Goal: Task Accomplishment & Management: Manage account settings

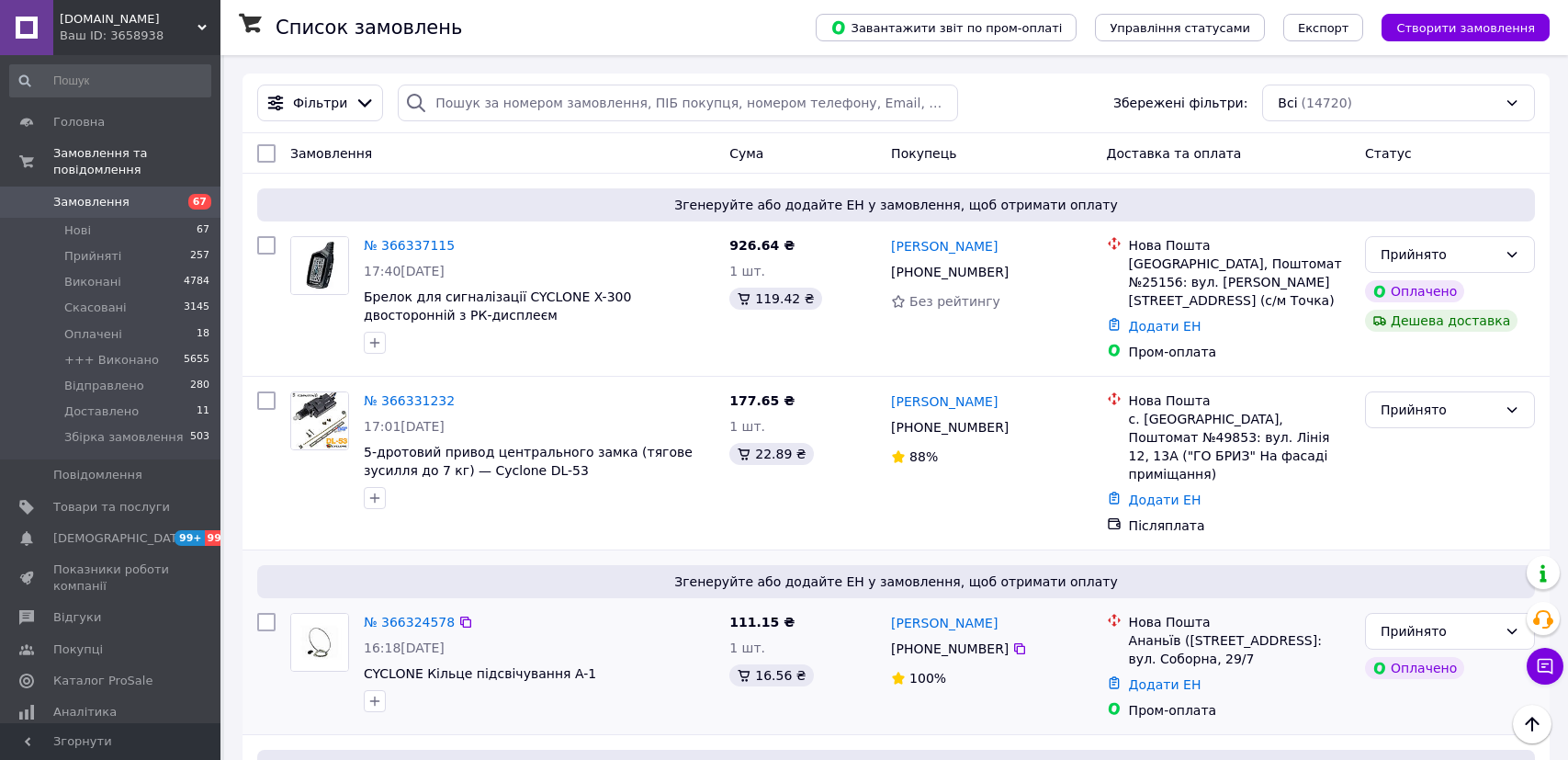
scroll to position [191, 0]
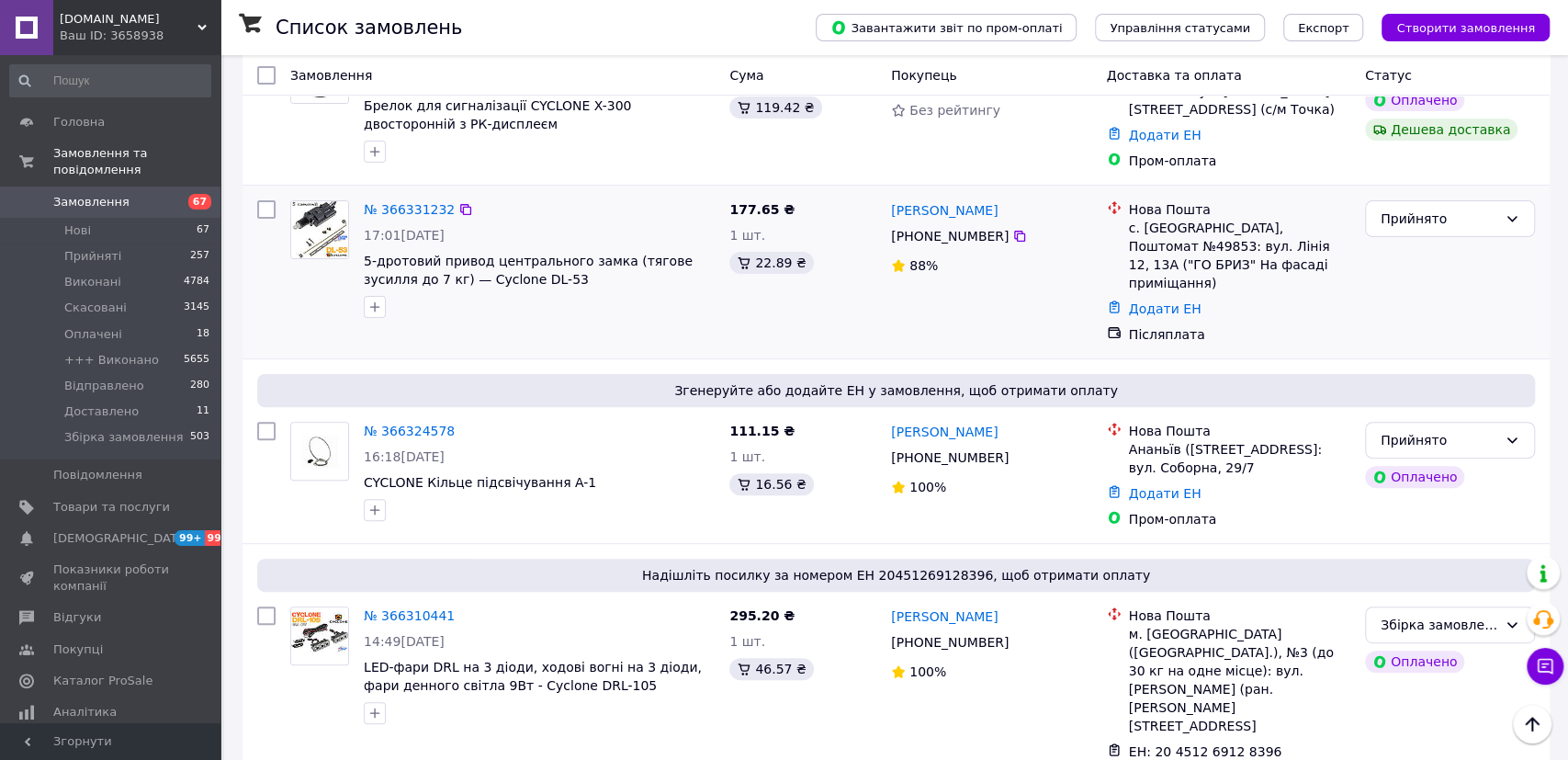
click at [622, 193] on div "№ 366331232 17:01[DATE] 5-дротовий привод центрального замка (тягове зусилля до…" at bounding box center [539, 259] width 366 height 132
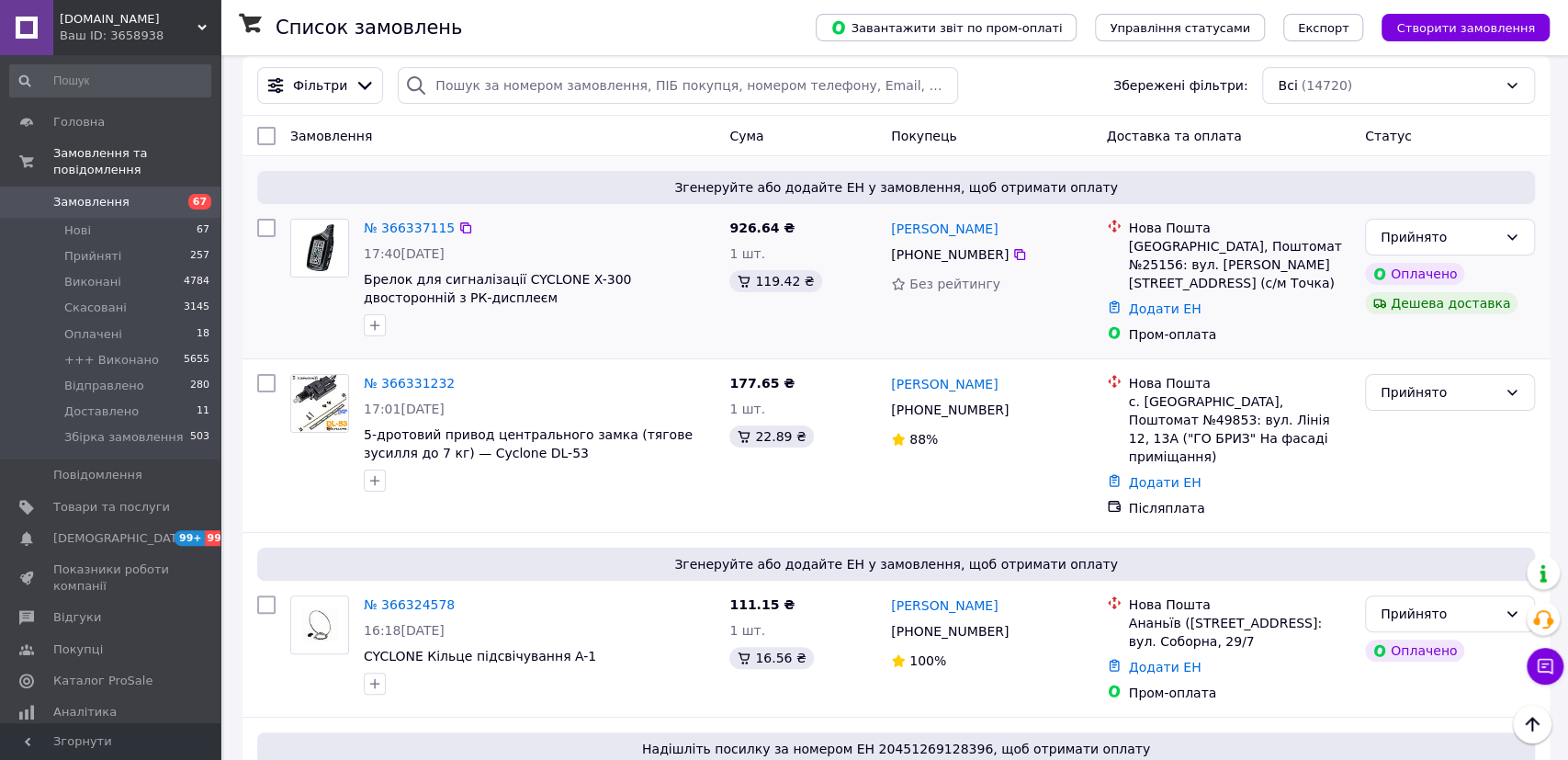
scroll to position [0, 0]
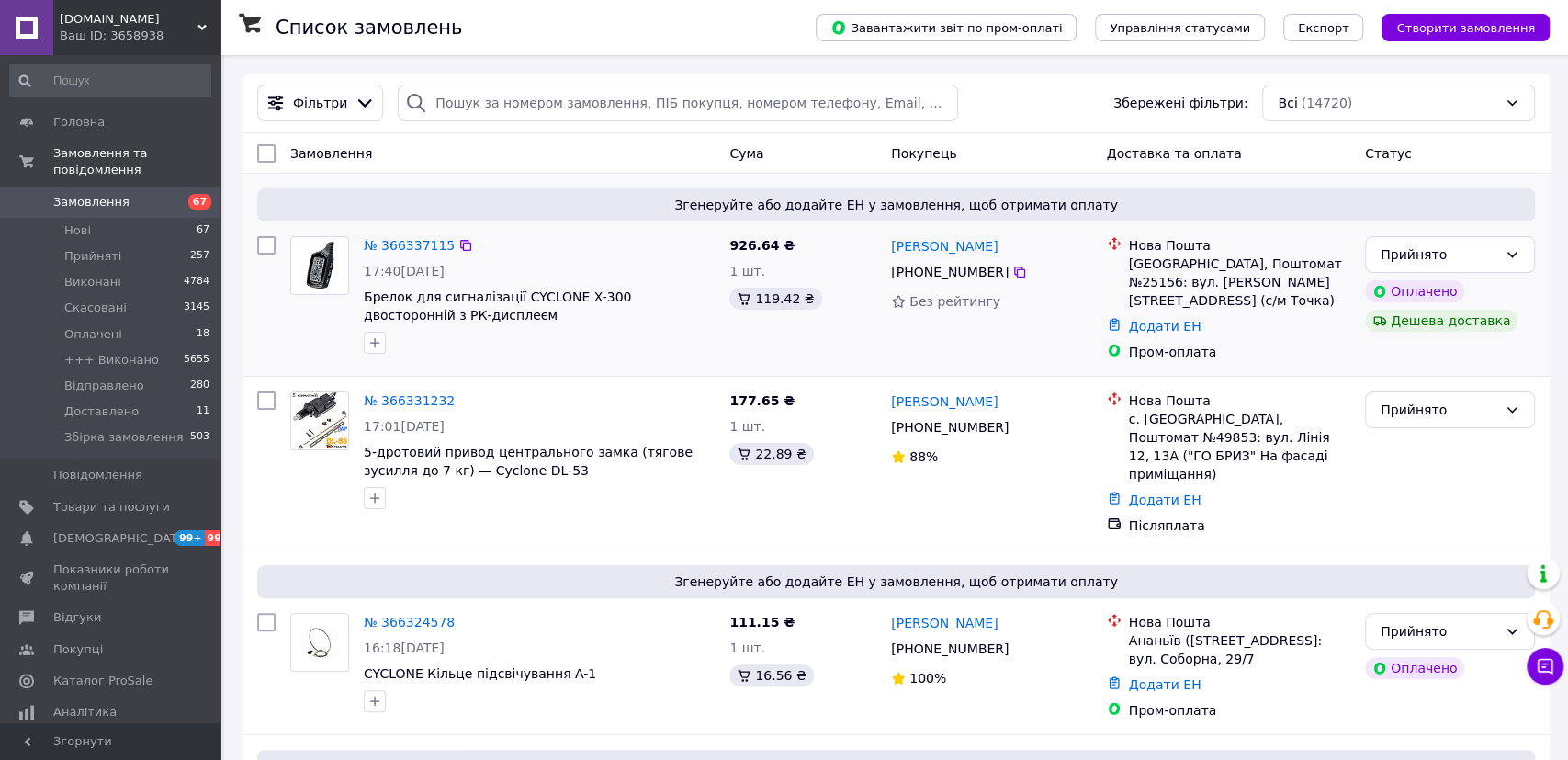
click at [602, 258] on div "№ 366337115 17:40[DATE] Брелок для сигналізації CYCLONE X-300 двосторонній з РК…" at bounding box center [539, 295] width 366 height 132
click at [611, 262] on div "№ 366337115 17:40[DATE] Брелок для сигналізації CYCLONE X-300 двосторонній з РК…" at bounding box center [539, 295] width 366 height 132
click at [606, 262] on div "№ 366337115 17:40[DATE] Брелок для сигналізації CYCLONE X-300 двосторонній з РК…" at bounding box center [539, 295] width 366 height 132
click at [559, 244] on div "№ 366337115" at bounding box center [539, 246] width 354 height 23
click at [552, 250] on div "№ 366337115" at bounding box center [539, 246] width 354 height 23
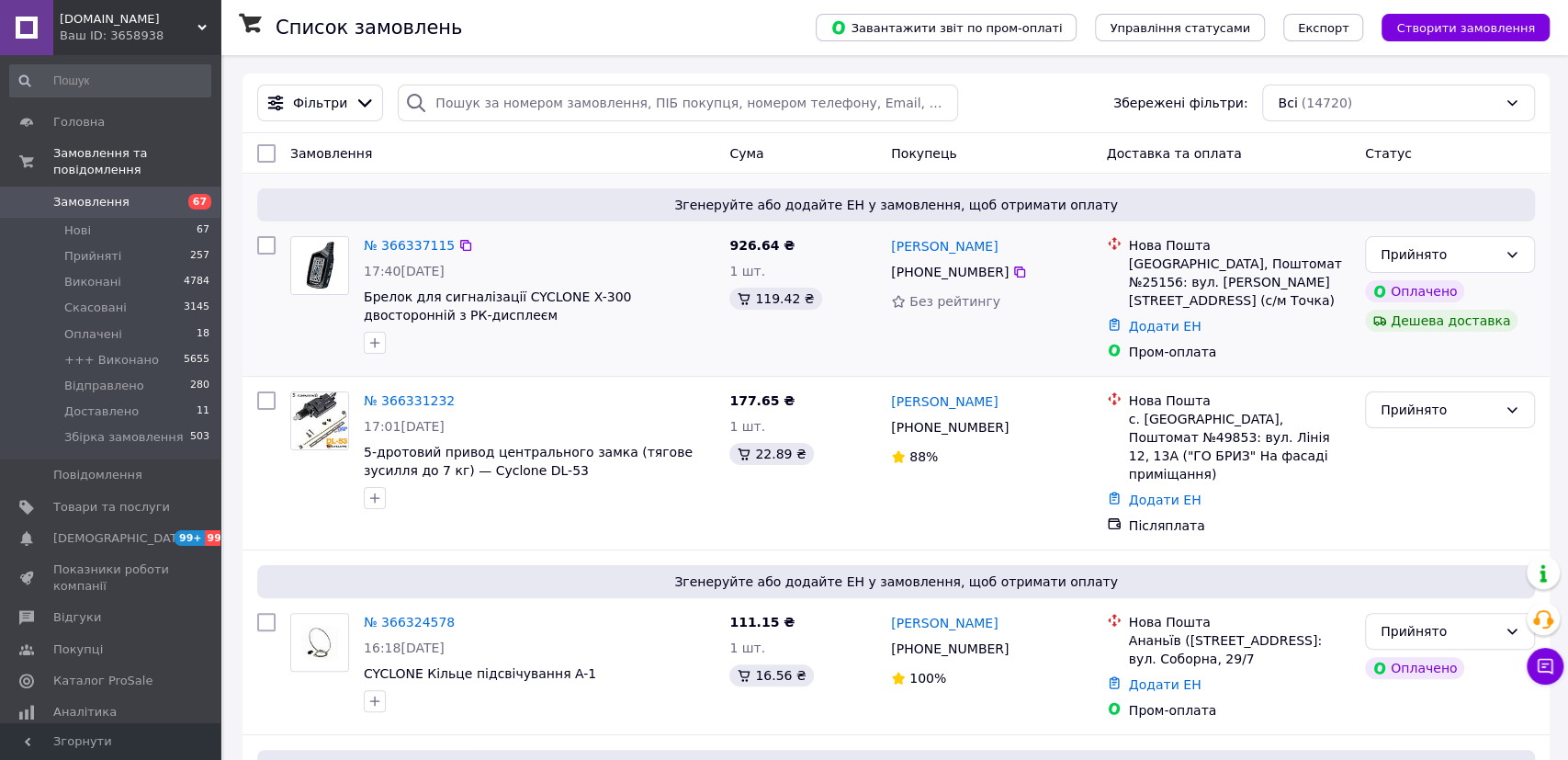
click at [563, 239] on div "№ 366337115" at bounding box center [539, 246] width 354 height 23
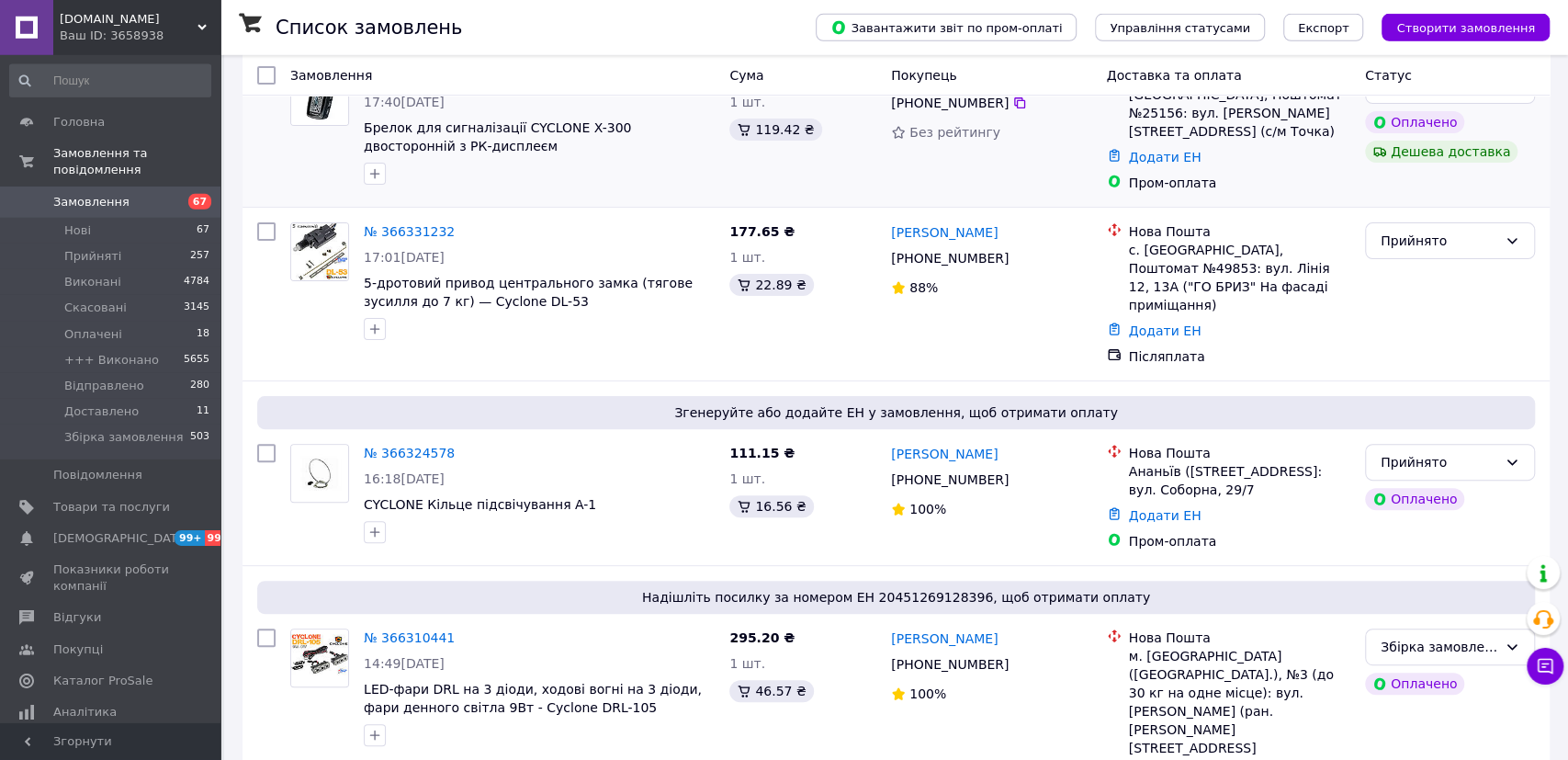
scroll to position [191, 0]
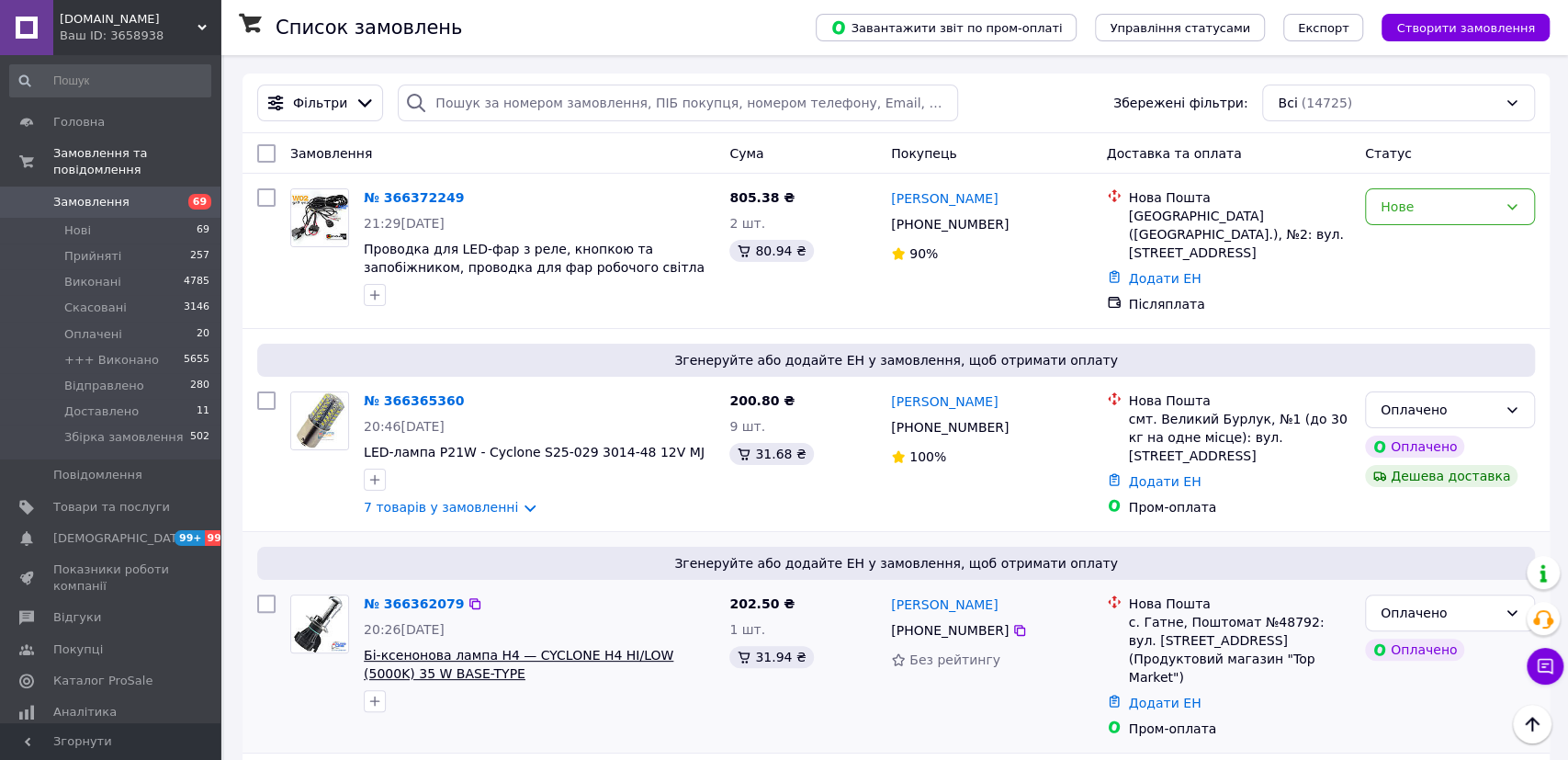
scroll to position [191, 0]
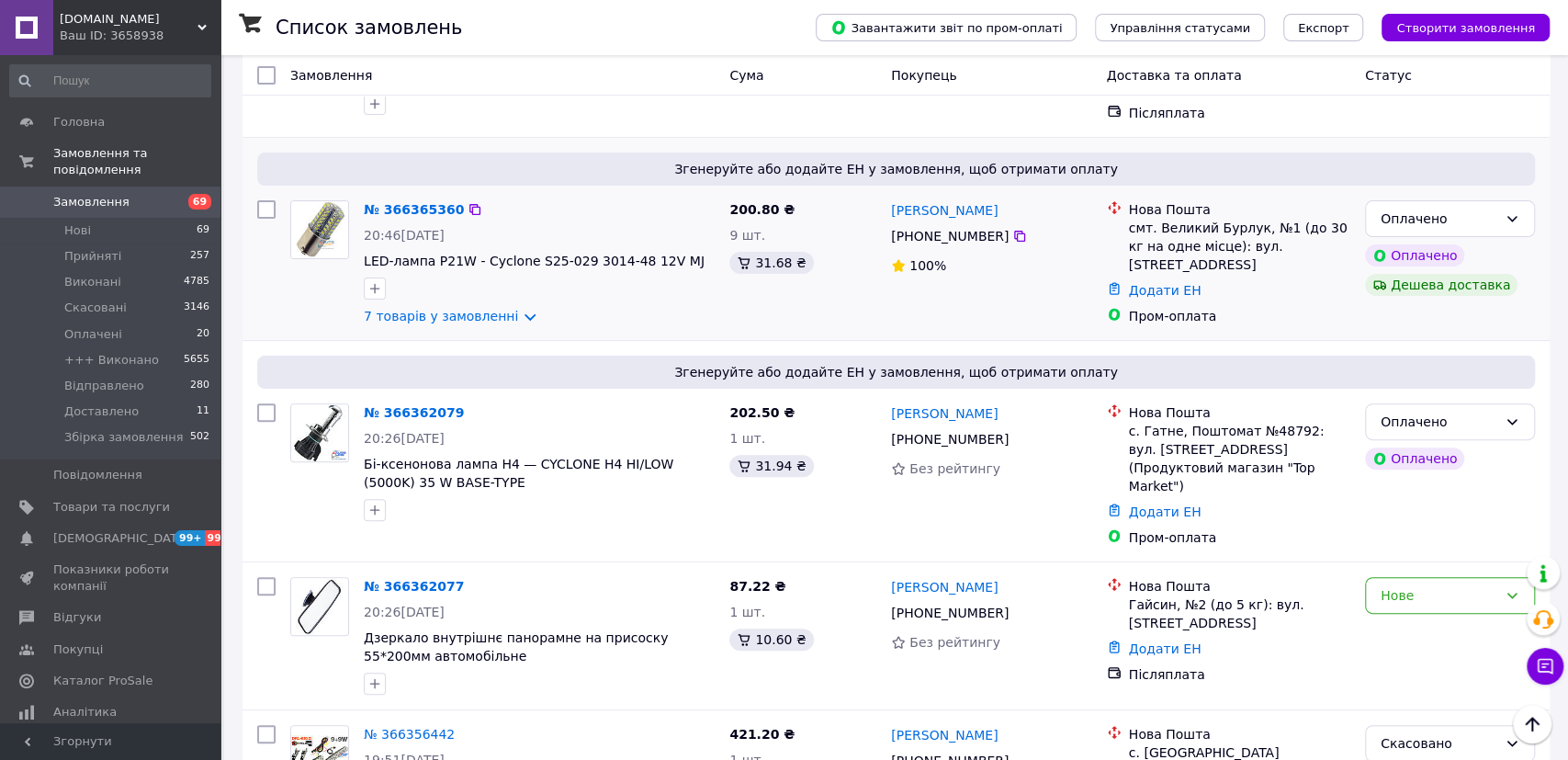
click at [558, 199] on div "№ 366365360" at bounding box center [539, 210] width 354 height 23
click at [406, 312] on link "7 товарів у замовленні" at bounding box center [441, 316] width 155 height 15
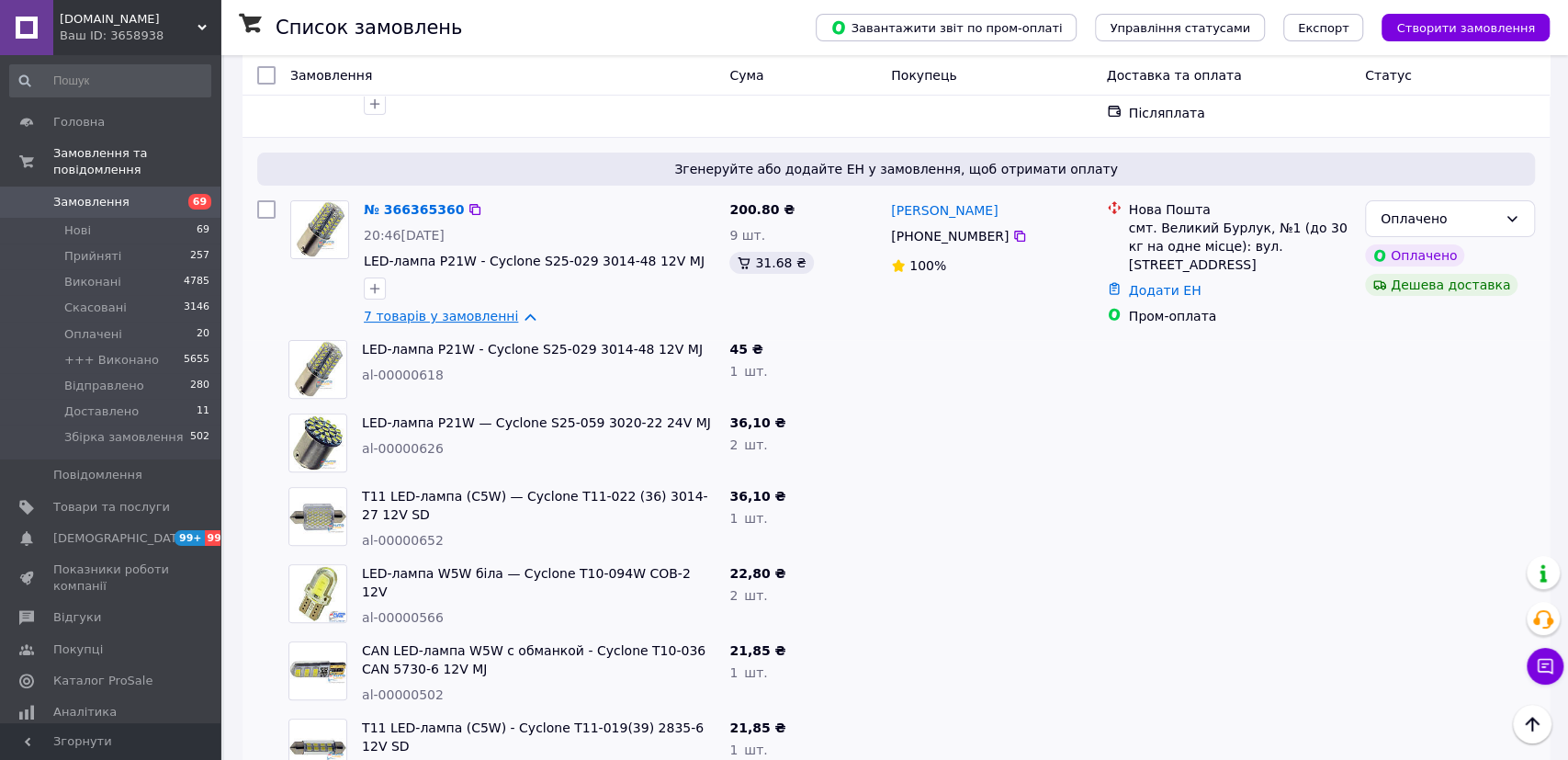
click at [414, 311] on link "7 товарів у замовленні" at bounding box center [441, 316] width 155 height 15
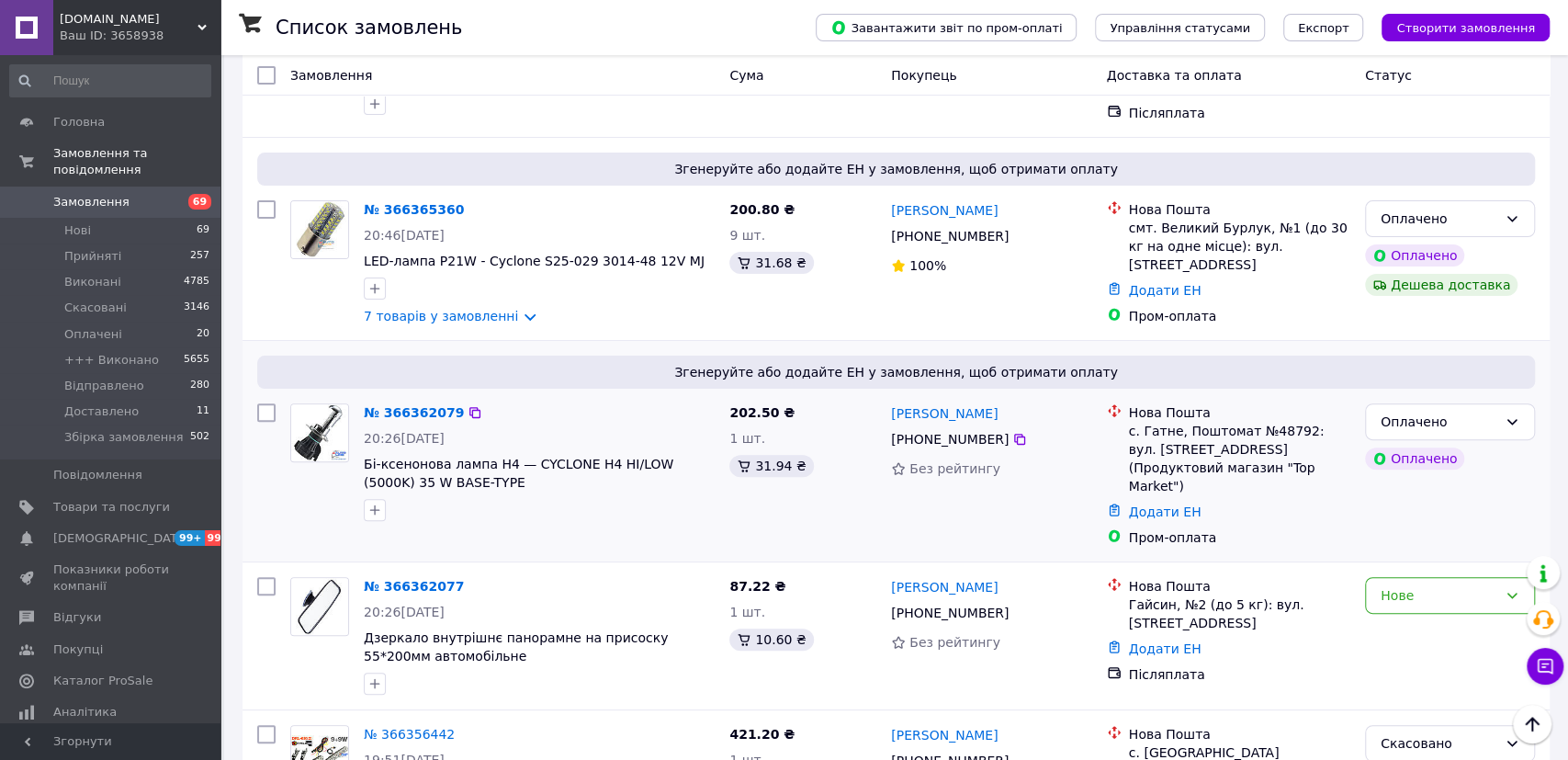
click at [569, 402] on div "№ 366362079" at bounding box center [539, 413] width 354 height 23
click at [565, 413] on div "№ 366362079" at bounding box center [539, 413] width 354 height 23
click at [1425, 422] on div "Оплачено" at bounding box center [1439, 422] width 116 height 21
drag, startPoint x: 1414, startPoint y: 449, endPoint x: 1384, endPoint y: 451, distance: 30.1
click at [1414, 449] on li "Прийнято" at bounding box center [1450, 455] width 168 height 33
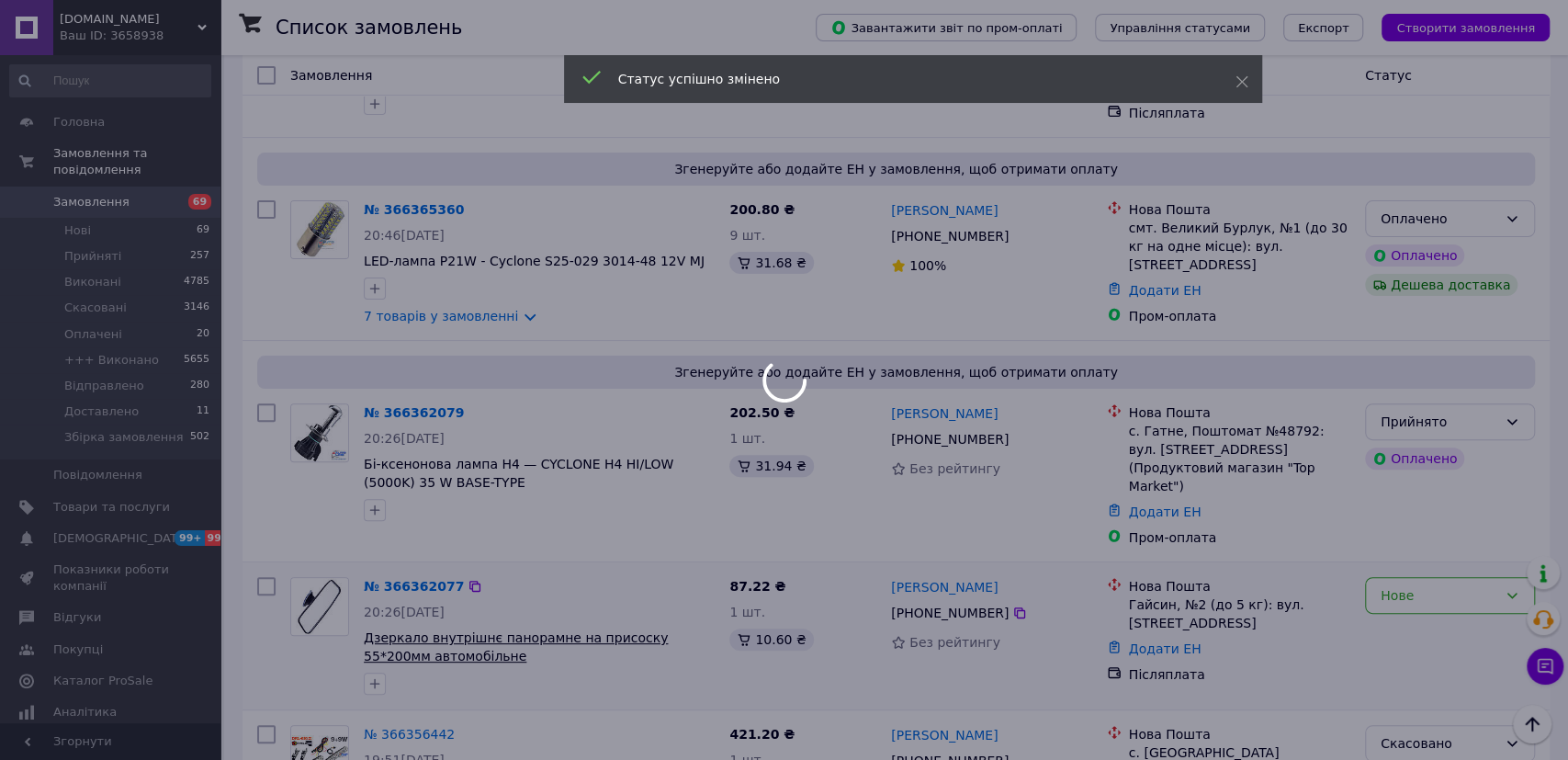
scroll to position [382, 0]
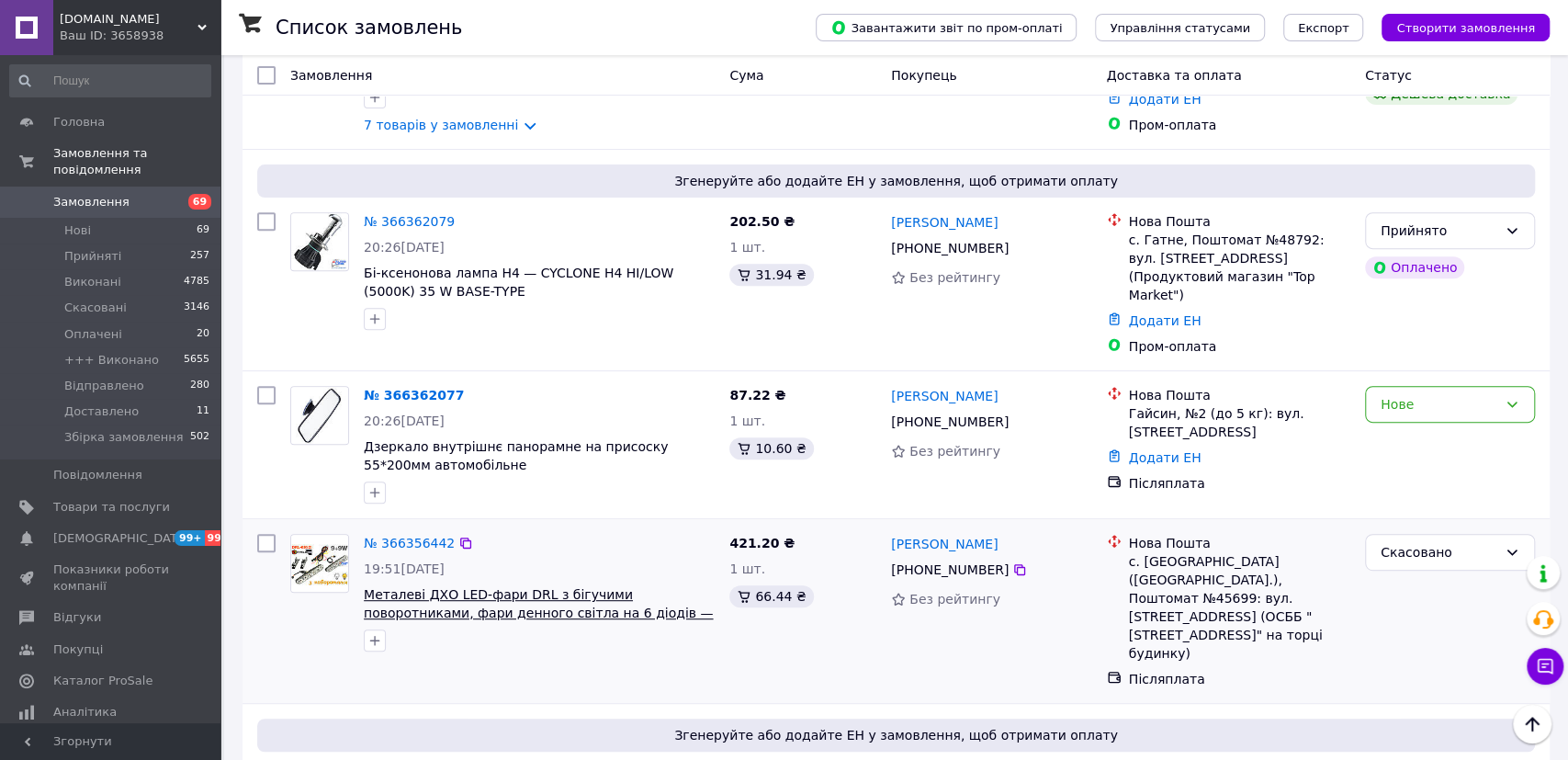
drag, startPoint x: 709, startPoint y: 585, endPoint x: 673, endPoint y: 593, distance: 36.9
click at [673, 593] on span "Металеві ДХО LED-фари DRL з бігучими поворотниками, фари денного світла на 6 ді…" at bounding box center [539, 603] width 351 height 37
click at [1403, 542] on div "Скасовано" at bounding box center [1439, 553] width 116 height 21
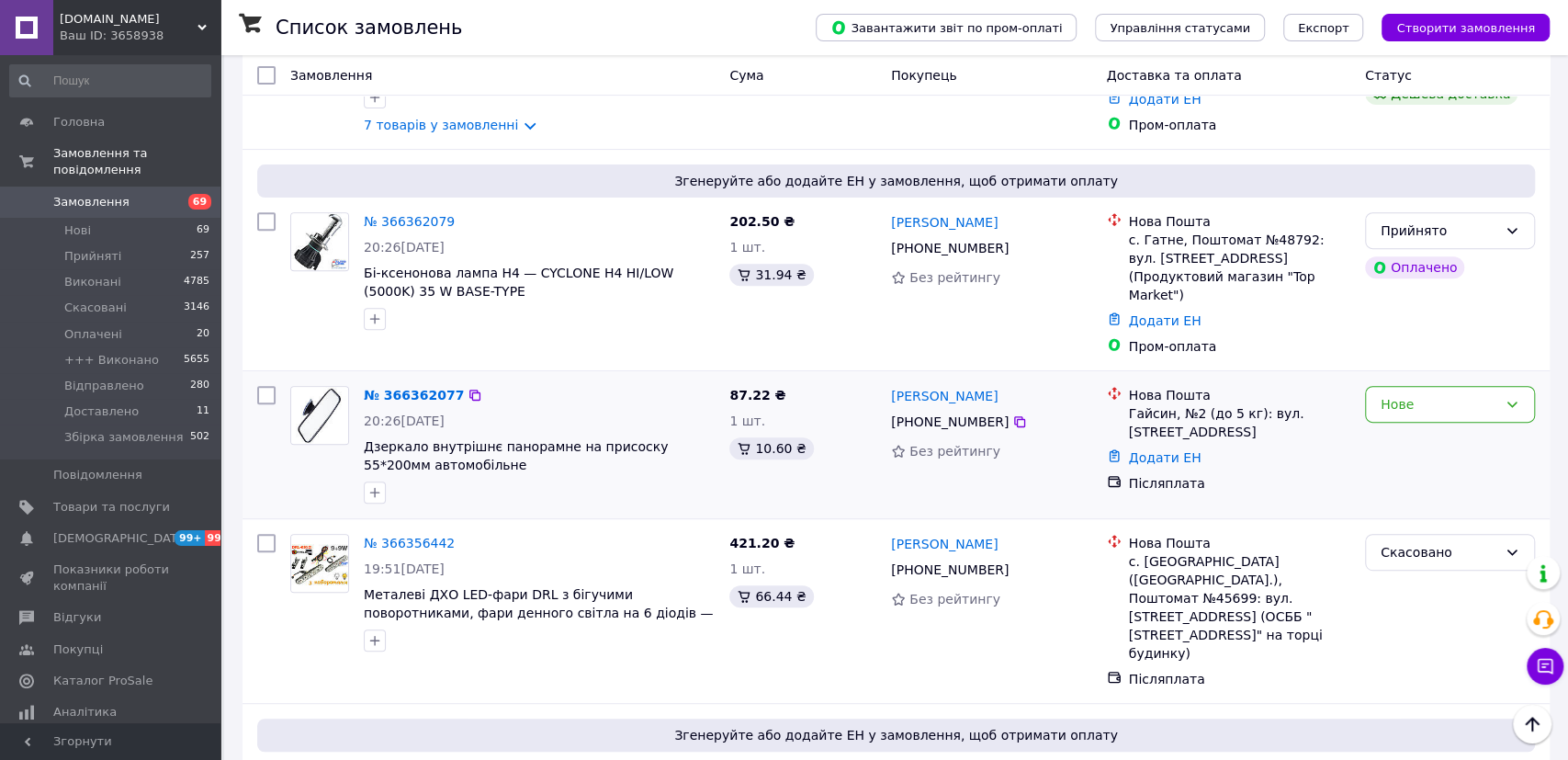
click at [1327, 474] on div "Нова Пошта Гайсин, №2 (до 5 кг): вул. Жовтнева, 2 Додати ЕН Післяплата" at bounding box center [1229, 445] width 258 height 132
click at [1404, 394] on div "Нове" at bounding box center [1439, 404] width 116 height 21
click at [1399, 415] on li "Прийнято" at bounding box center [1450, 418] width 168 height 33
click at [552, 325] on div at bounding box center [539, 318] width 358 height 29
click at [550, 384] on div "№ 366362077" at bounding box center [539, 395] width 354 height 23
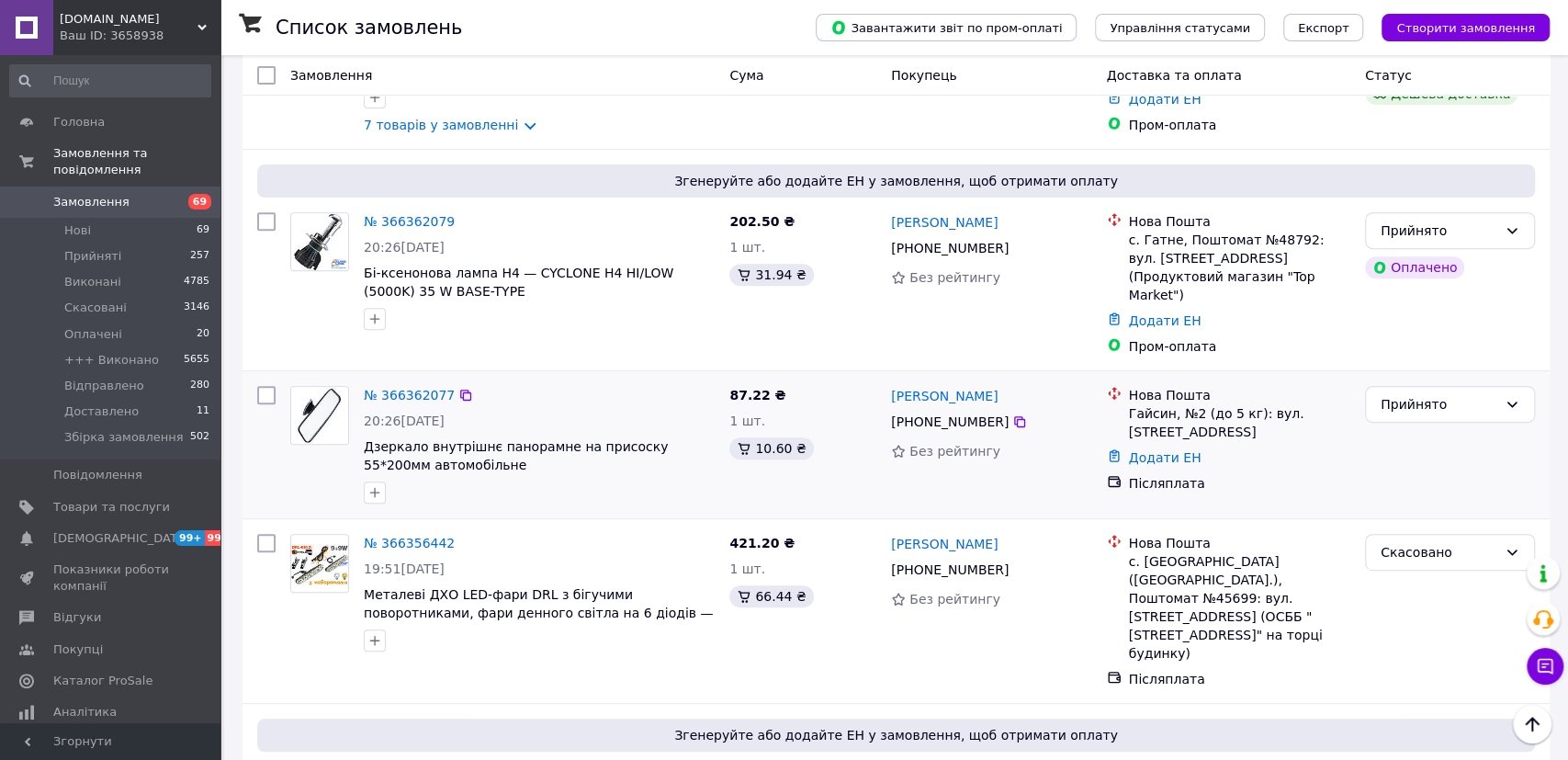
click at [568, 384] on div "№ 366362077" at bounding box center [539, 395] width 354 height 23
drag, startPoint x: 478, startPoint y: 370, endPoint x: 384, endPoint y: 375, distance: 94.1
click at [383, 384] on div "№ 366362077" at bounding box center [539, 395] width 354 height 23
click at [537, 384] on div "№ 366362077" at bounding box center [539, 395] width 354 height 23
drag, startPoint x: 612, startPoint y: 372, endPoint x: 365, endPoint y: 376, distance: 247.0
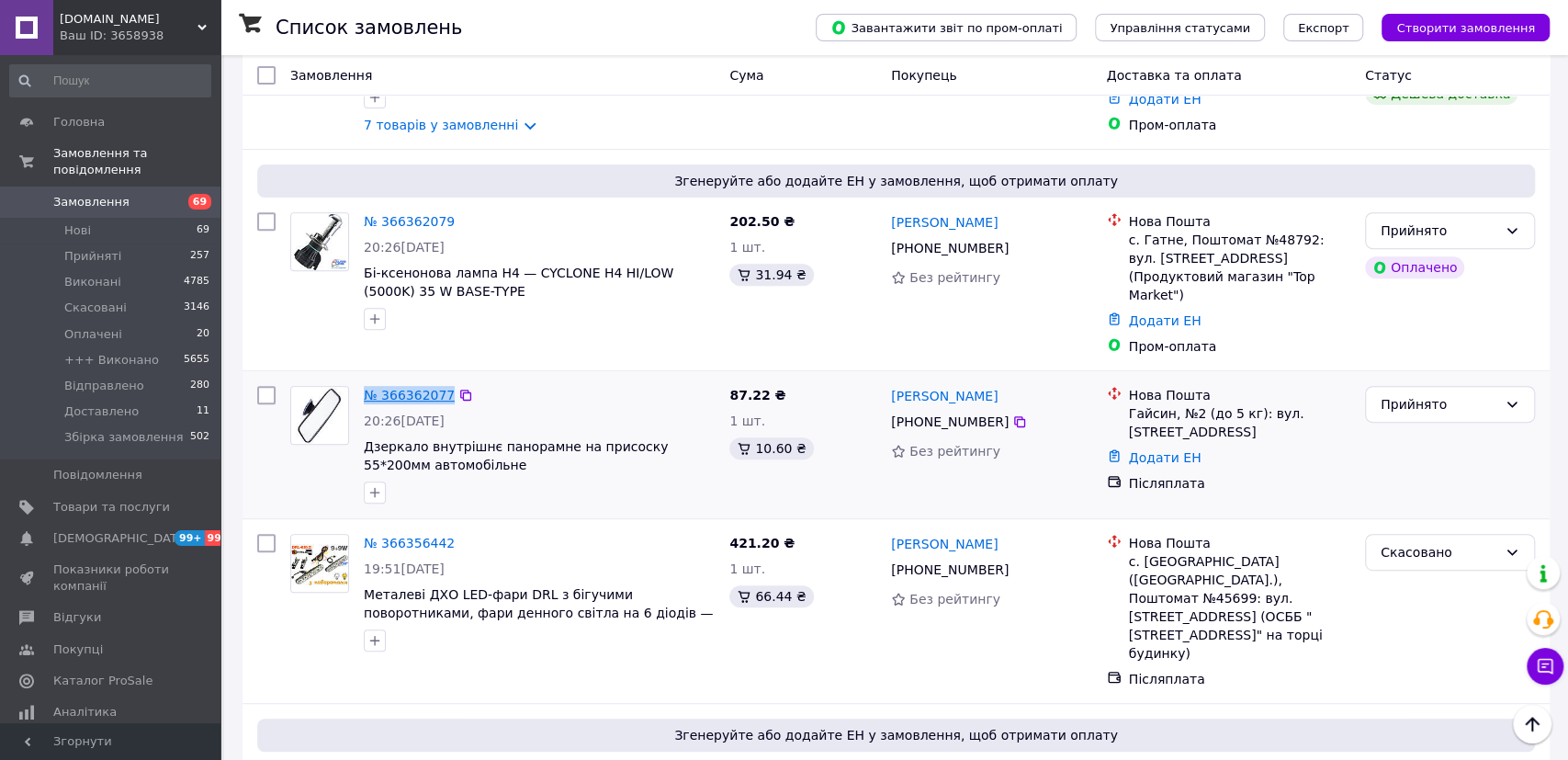
click at [365, 384] on div "№ 366362077" at bounding box center [539, 395] width 354 height 23
click at [587, 384] on div "№ 366362077" at bounding box center [539, 395] width 354 height 23
drag, startPoint x: 545, startPoint y: 372, endPoint x: 372, endPoint y: 370, distance: 173.0
click at [361, 379] on div "№ 366362077 20:26, 12.10.2025 Дзеркало внутрішнє панорамне на присоску 55*200мм…" at bounding box center [539, 445] width 366 height 132
click at [560, 384] on div "№ 366362077" at bounding box center [539, 395] width 354 height 23
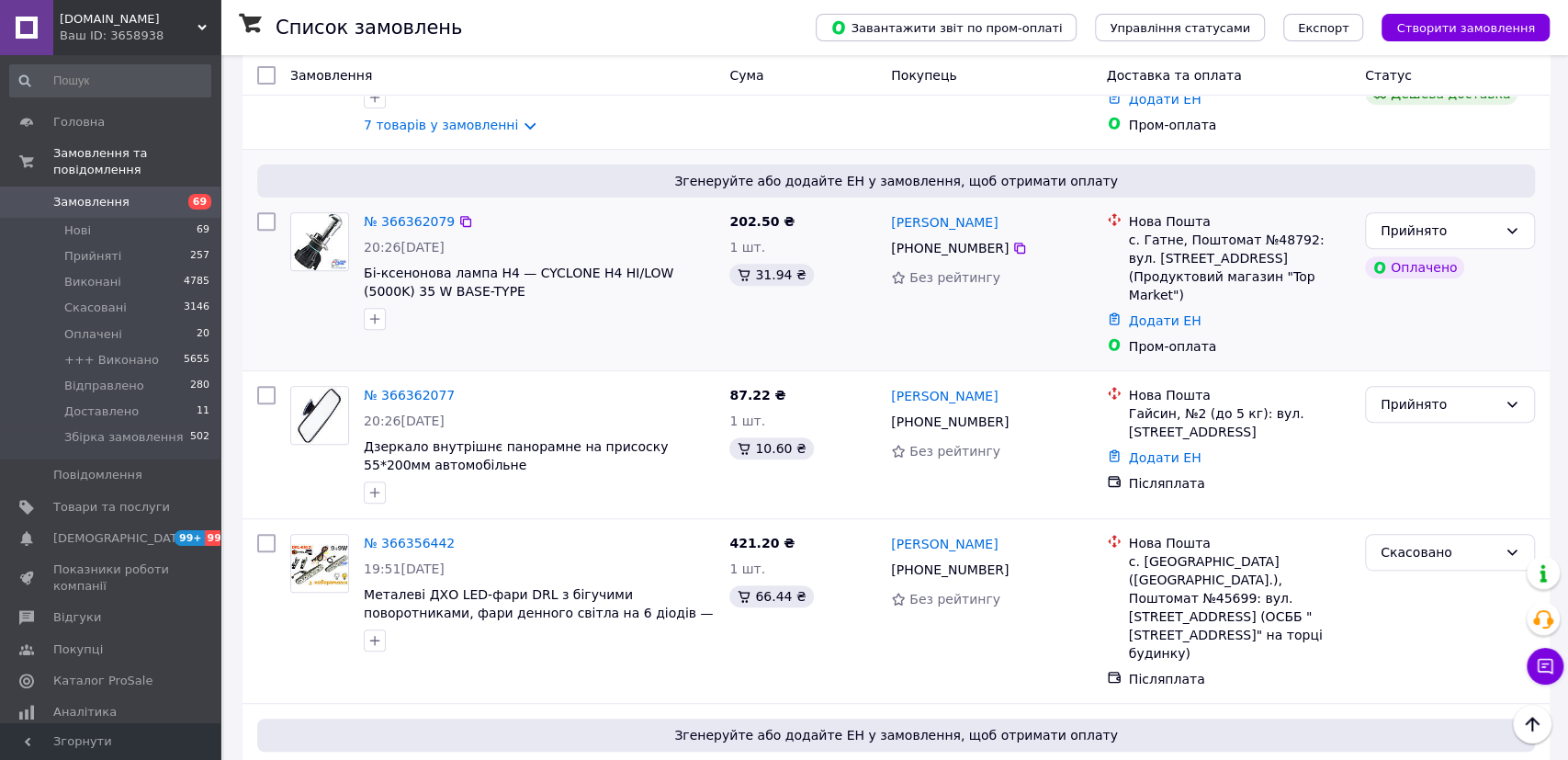
click at [595, 238] on div "20:26, 12.10.2025" at bounding box center [539, 248] width 351 height 19
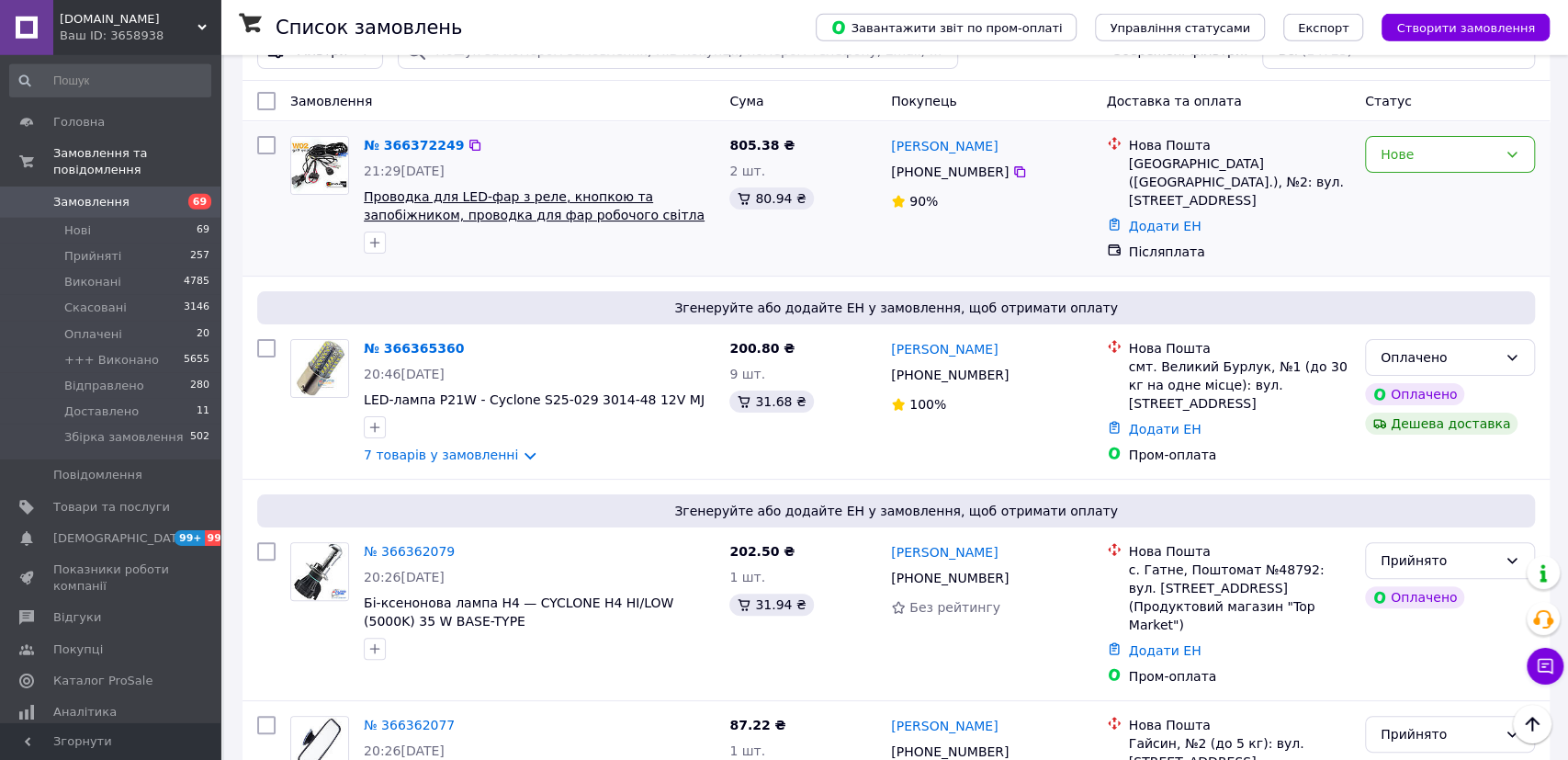
scroll to position [0, 0]
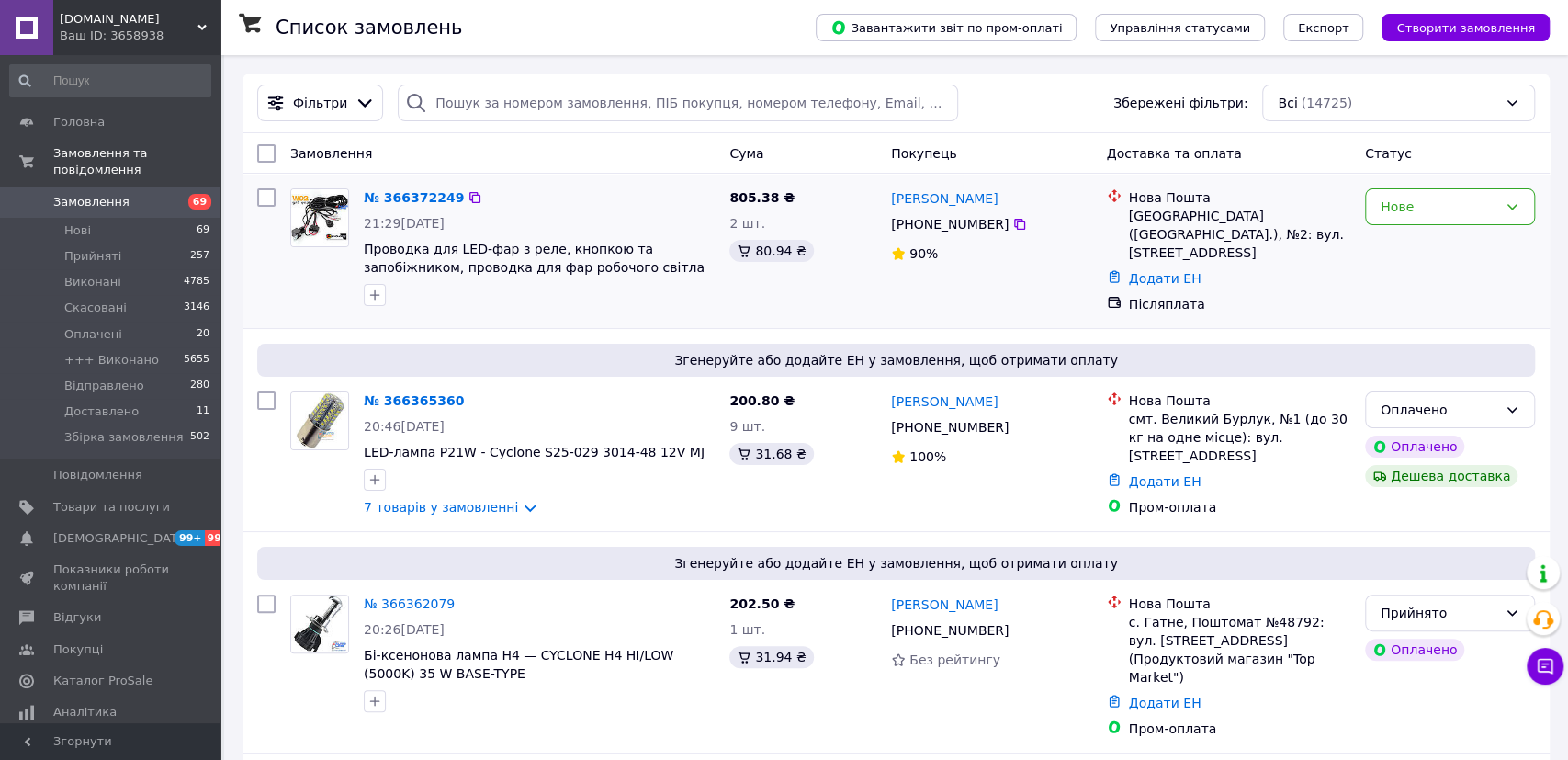
click at [598, 203] on div "№ 366372249" at bounding box center [539, 198] width 354 height 23
click at [1411, 194] on div "Нове" at bounding box center [1450, 206] width 170 height 37
click at [1411, 252] on li "Прийнято" at bounding box center [1450, 246] width 168 height 33
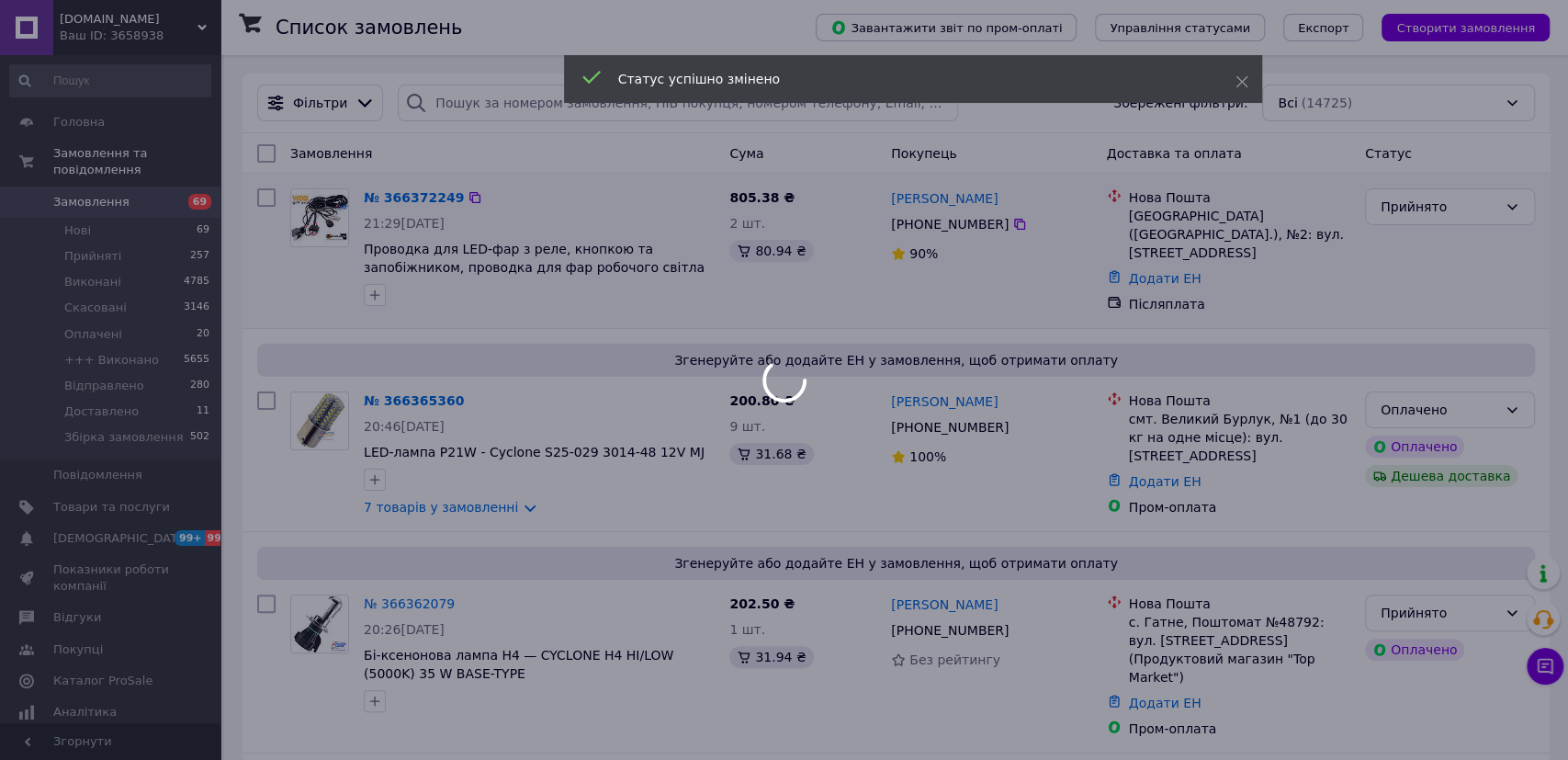
click at [533, 208] on div "№ 366372249" at bounding box center [539, 198] width 354 height 23
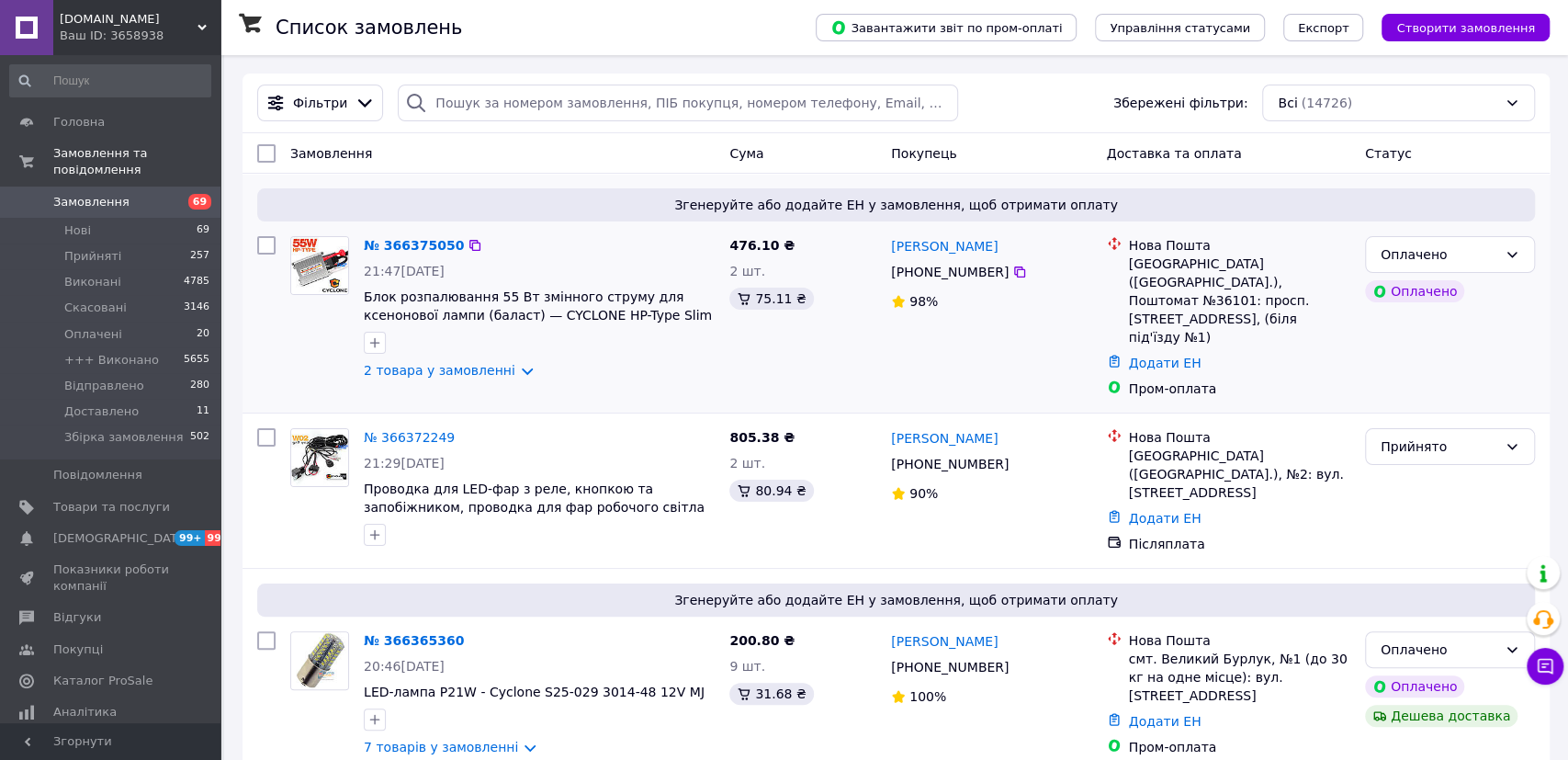
click at [603, 370] on div "2 товара у замовленні" at bounding box center [539, 371] width 351 height 19
click at [439, 374] on link "2 товара у замовленні" at bounding box center [440, 371] width 152 height 15
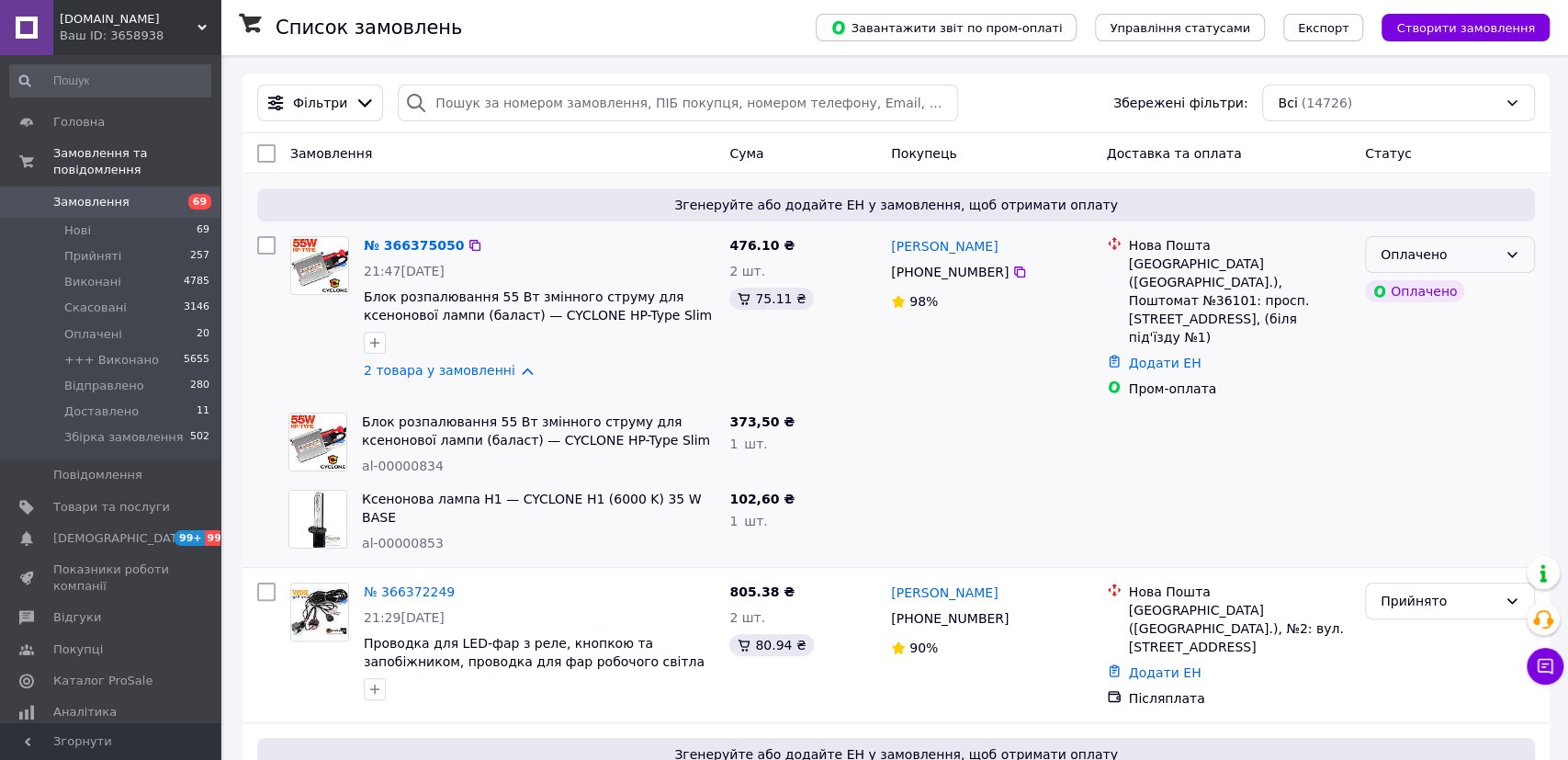
click at [1441, 250] on div "Оплачено" at bounding box center [1439, 255] width 116 height 21
click at [1434, 294] on li "Прийнято" at bounding box center [1450, 294] width 168 height 33
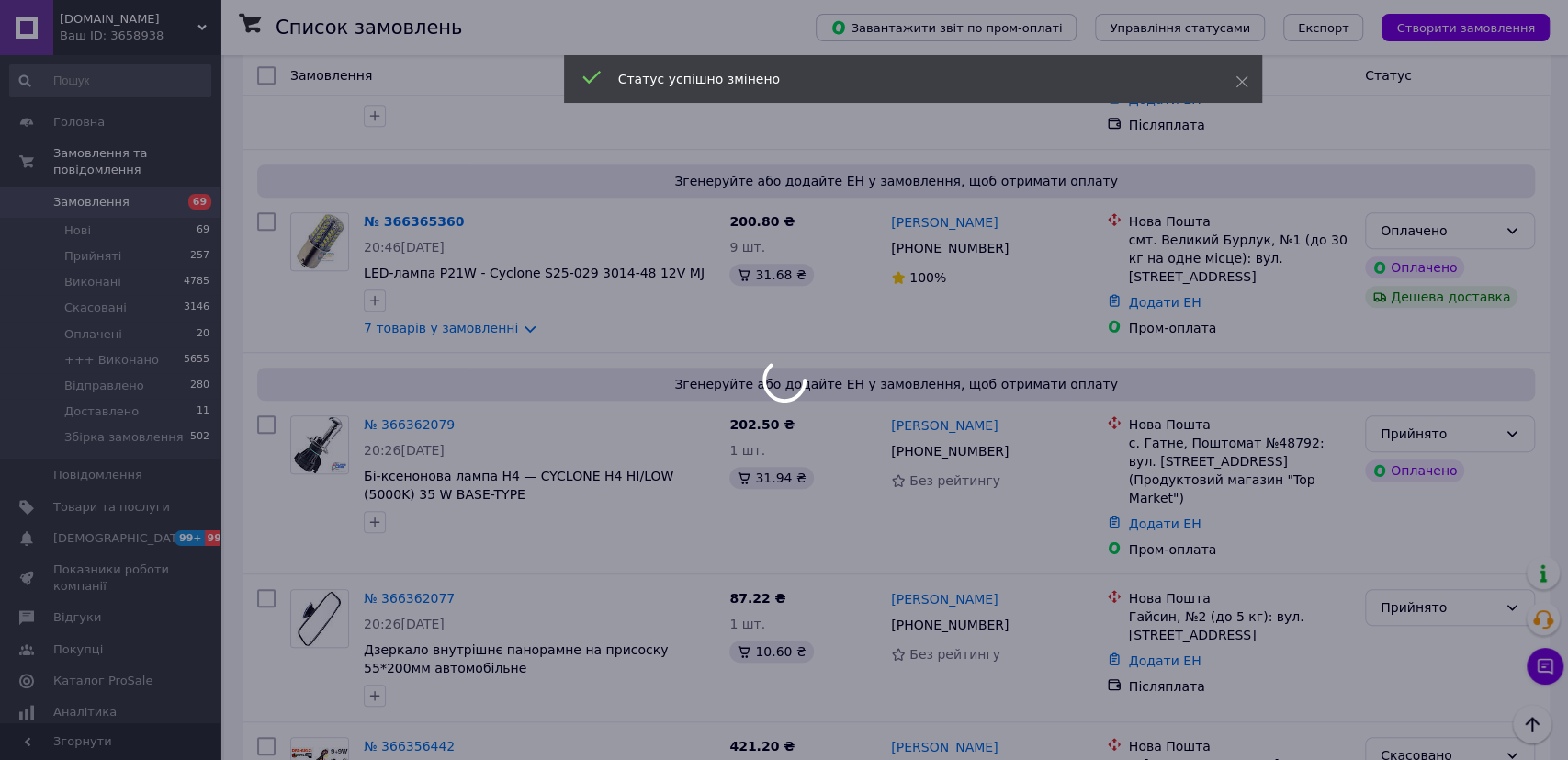
scroll to position [765, 0]
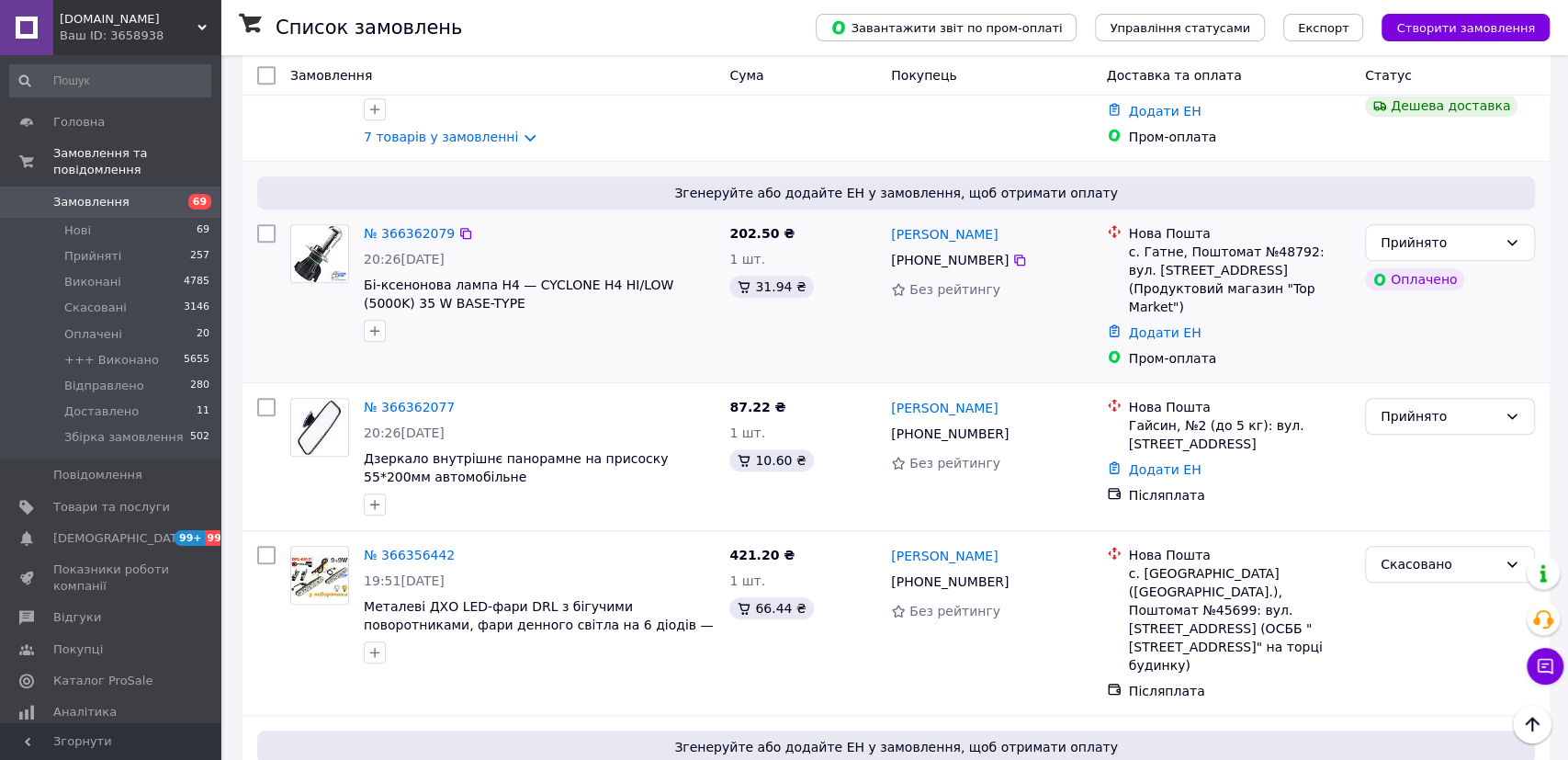
click at [631, 316] on div at bounding box center [539, 330] width 358 height 29
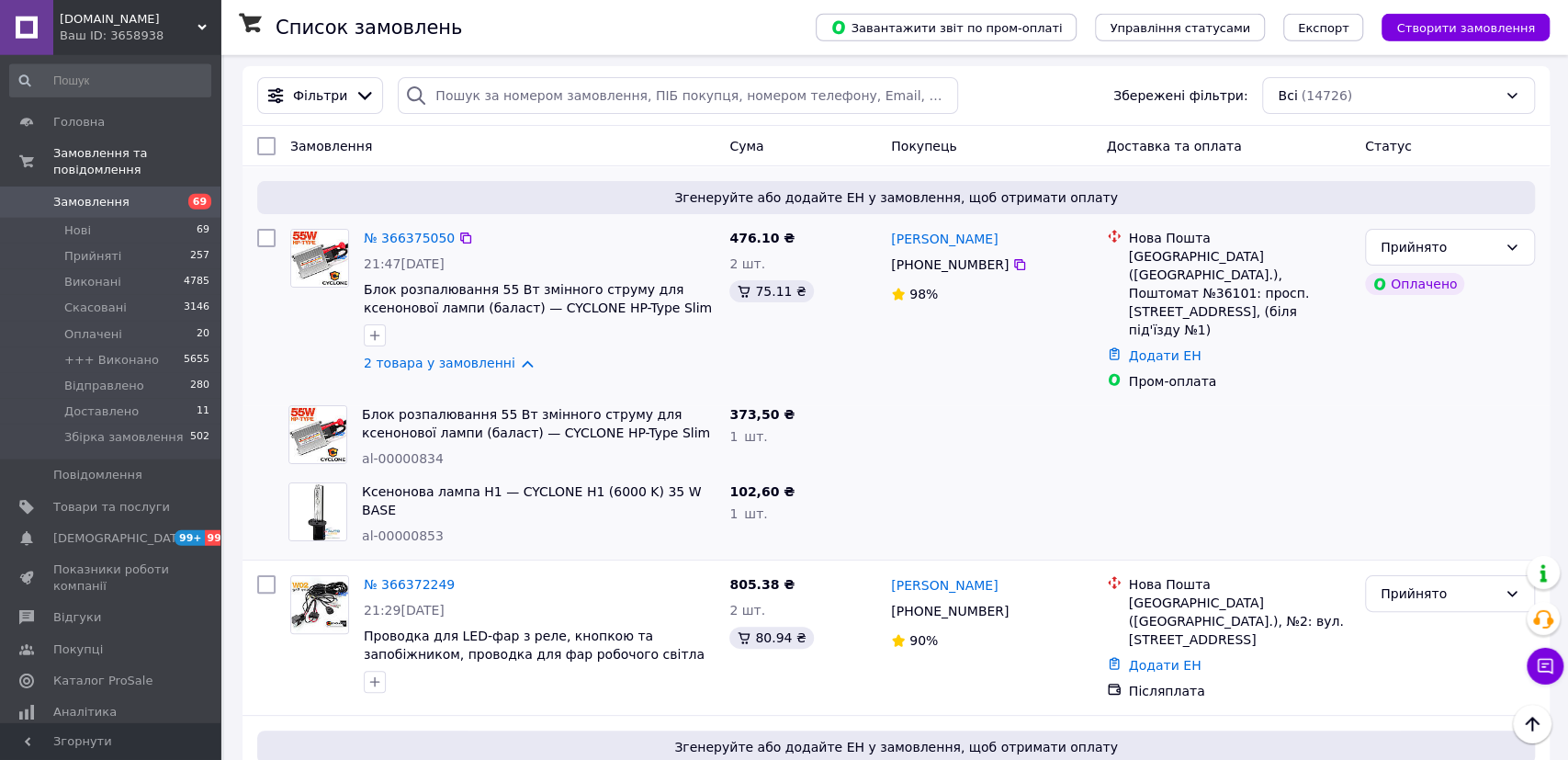
scroll to position [0, 0]
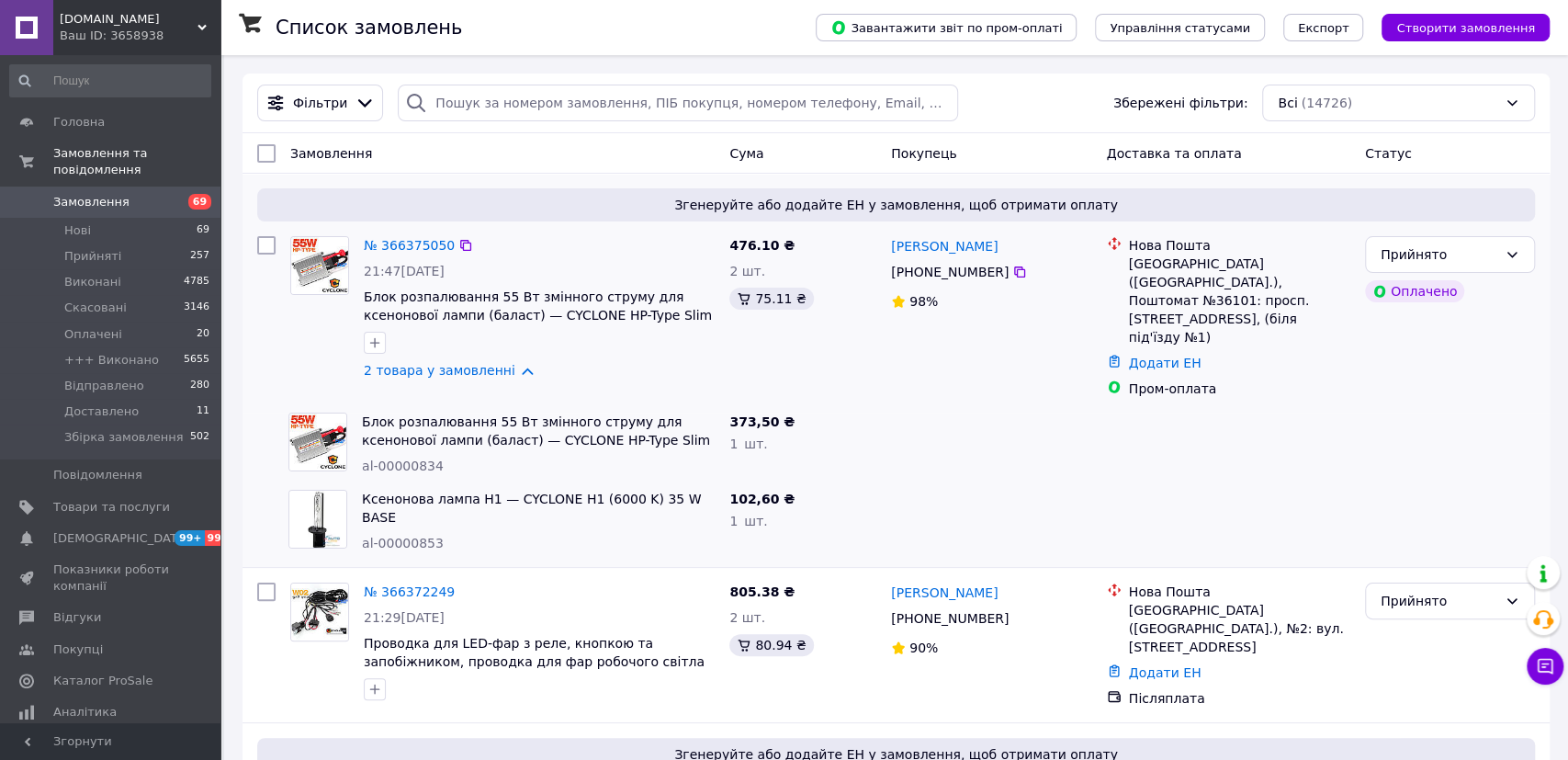
click at [948, 361] on div "Сергій Осовський +380 97 074 75 40 98%" at bounding box center [991, 317] width 216 height 176
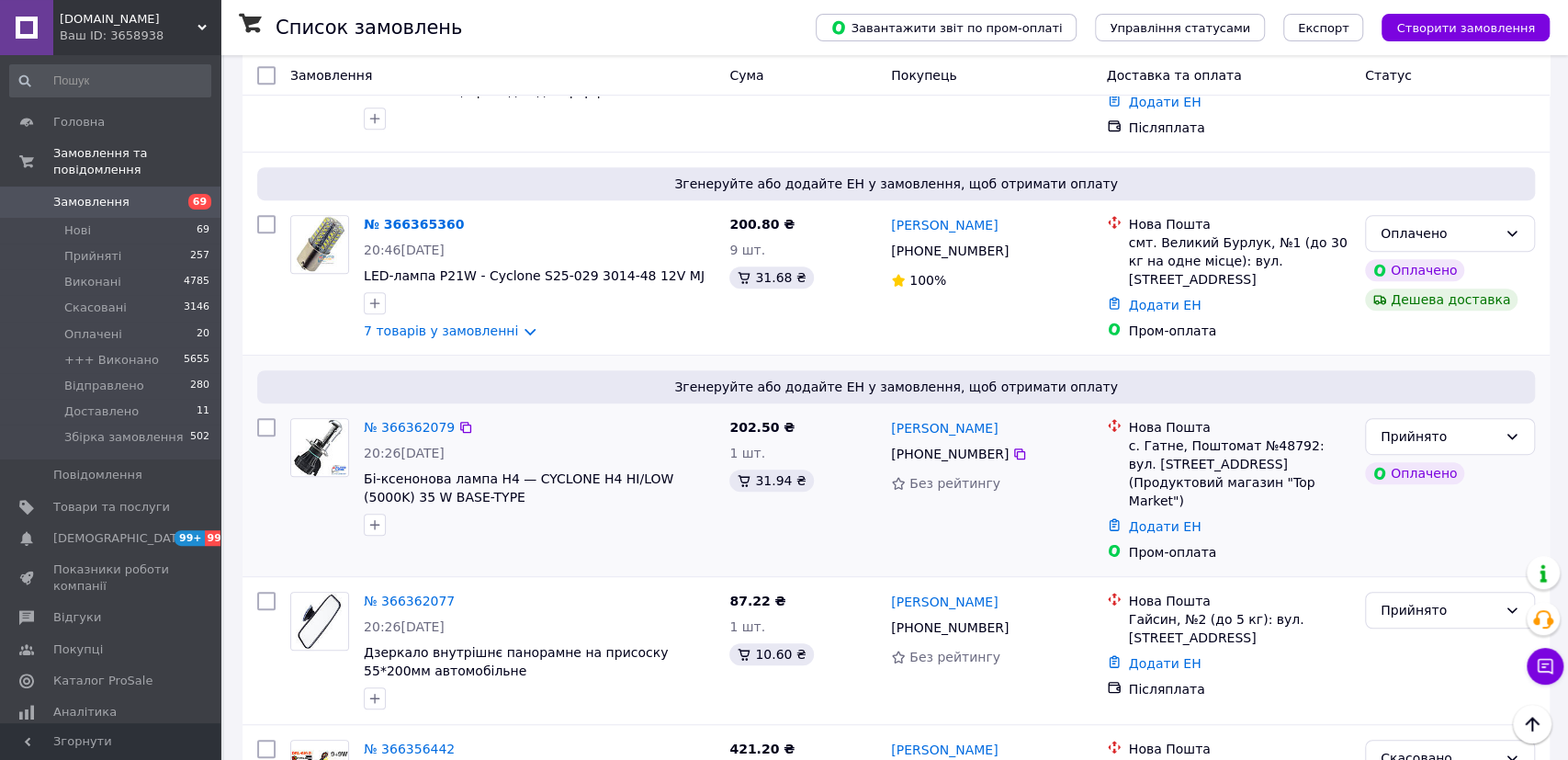
scroll to position [573, 0]
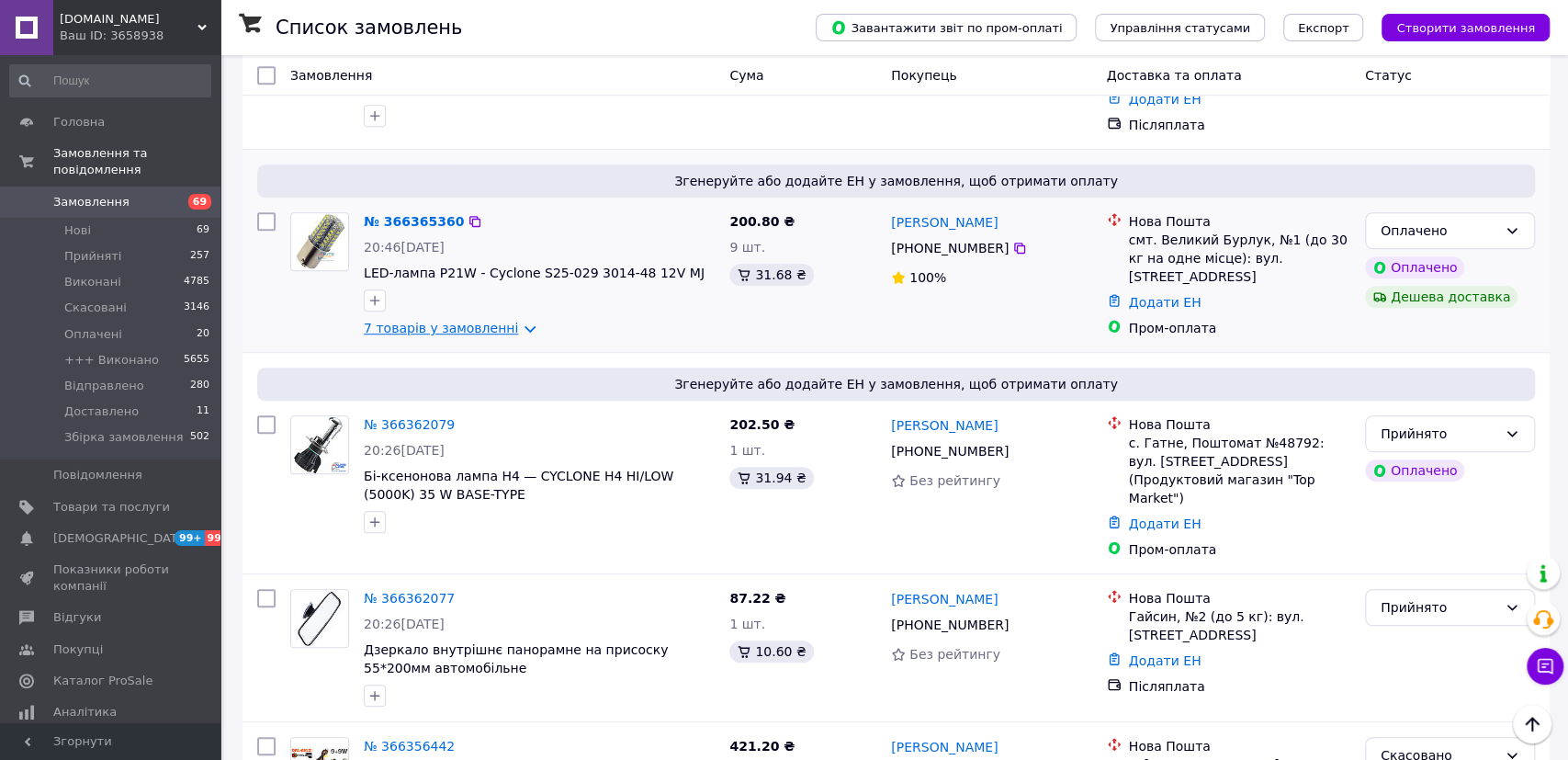
click at [380, 321] on link "7 товарів у замовленні" at bounding box center [441, 328] width 155 height 15
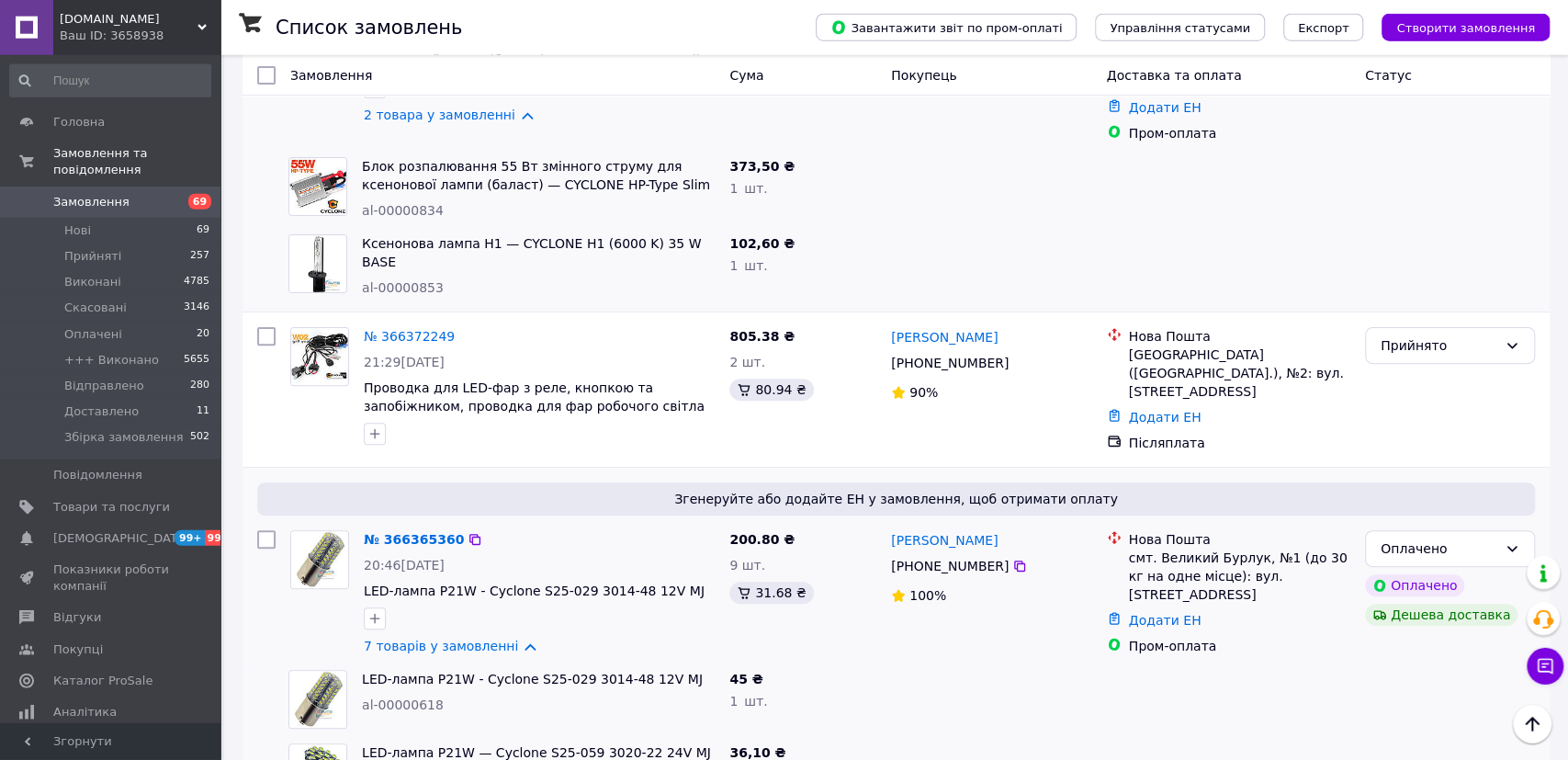
scroll to position [382, 0]
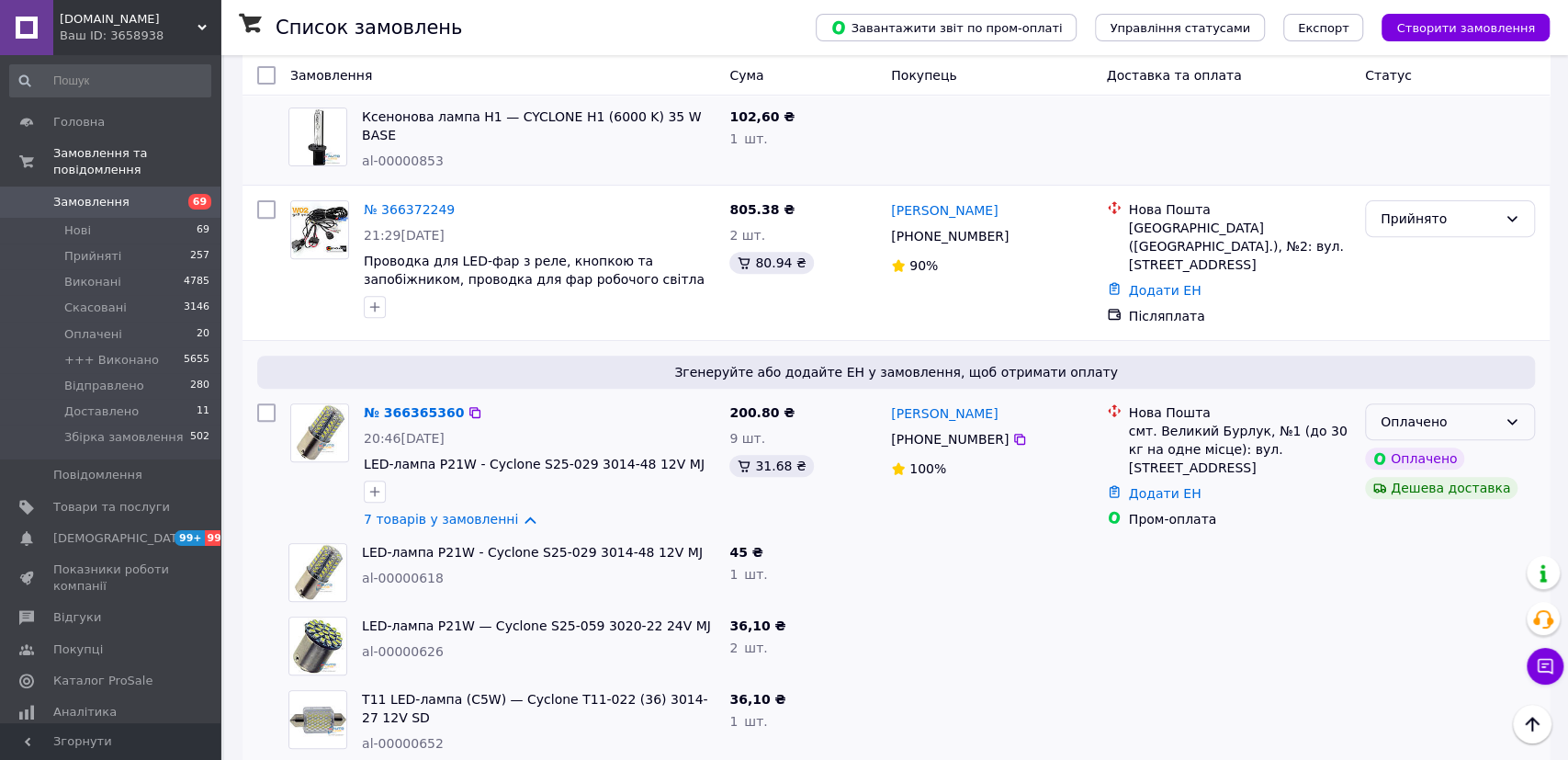
click at [1440, 412] on div "Оплачено" at bounding box center [1439, 422] width 116 height 21
click at [1403, 438] on li "Прийнято" at bounding box center [1450, 433] width 168 height 33
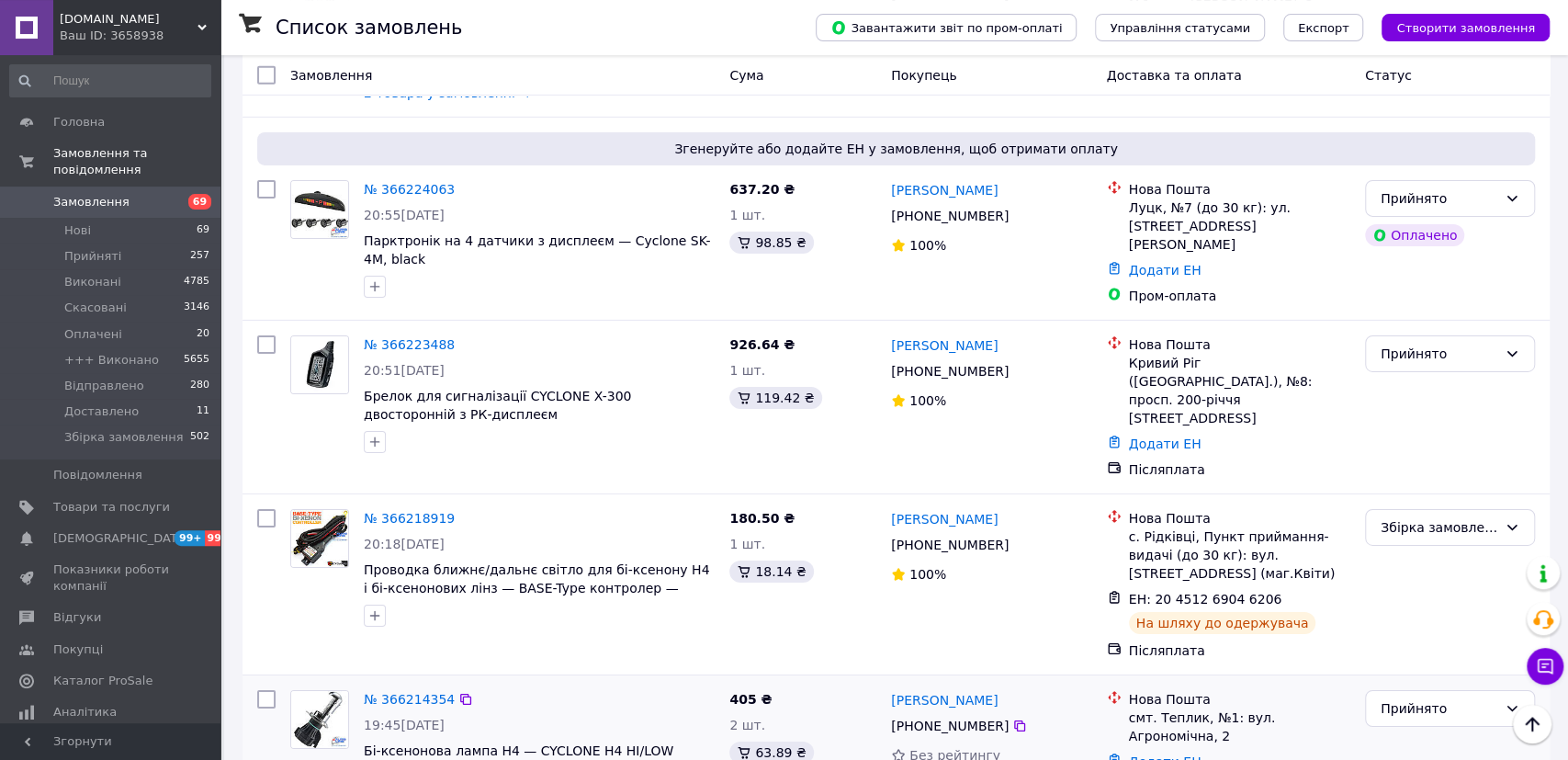
scroll to position [4015, 0]
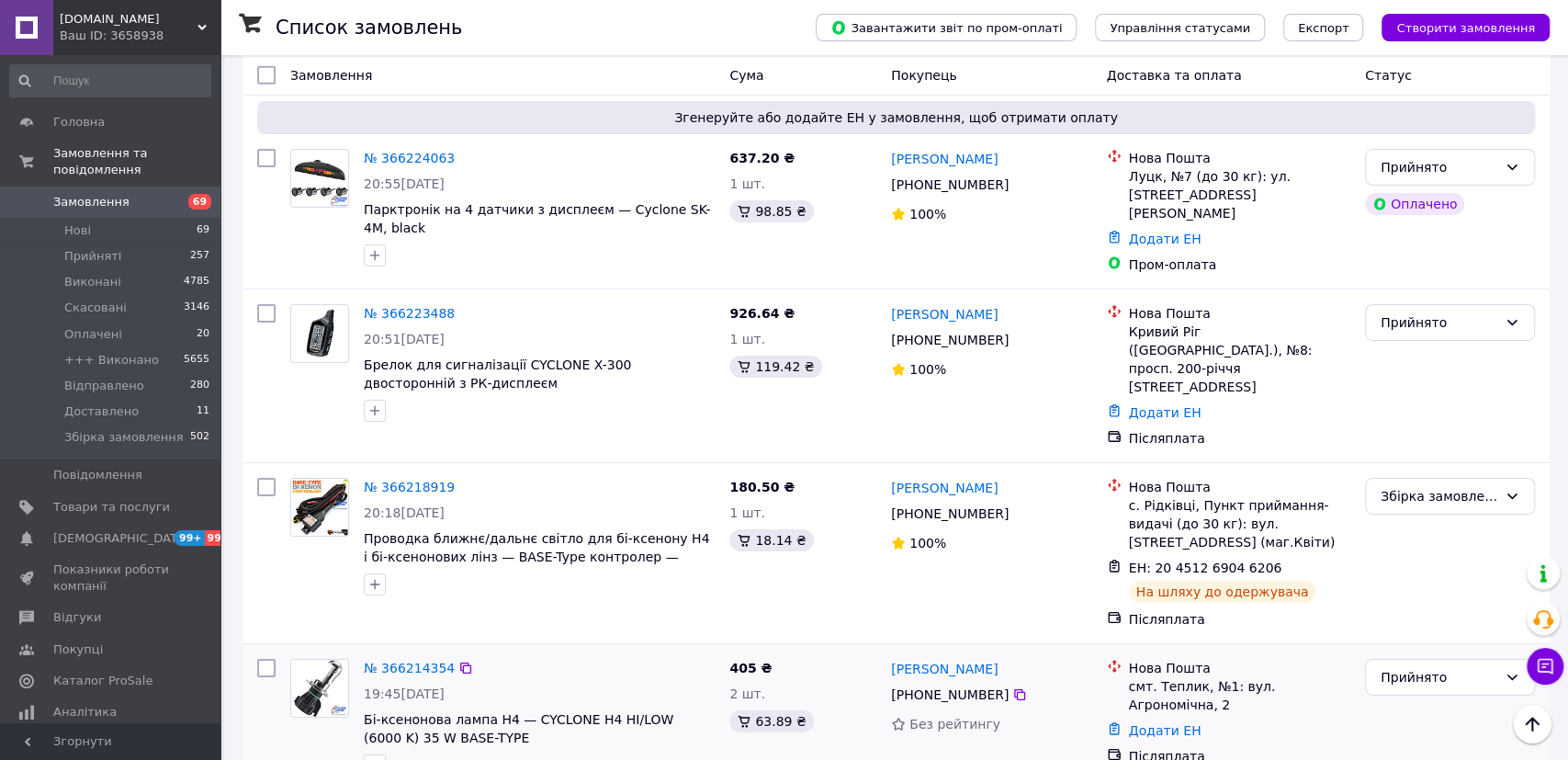
click at [596, 657] on div "№ 366214354" at bounding box center [539, 668] width 354 height 23
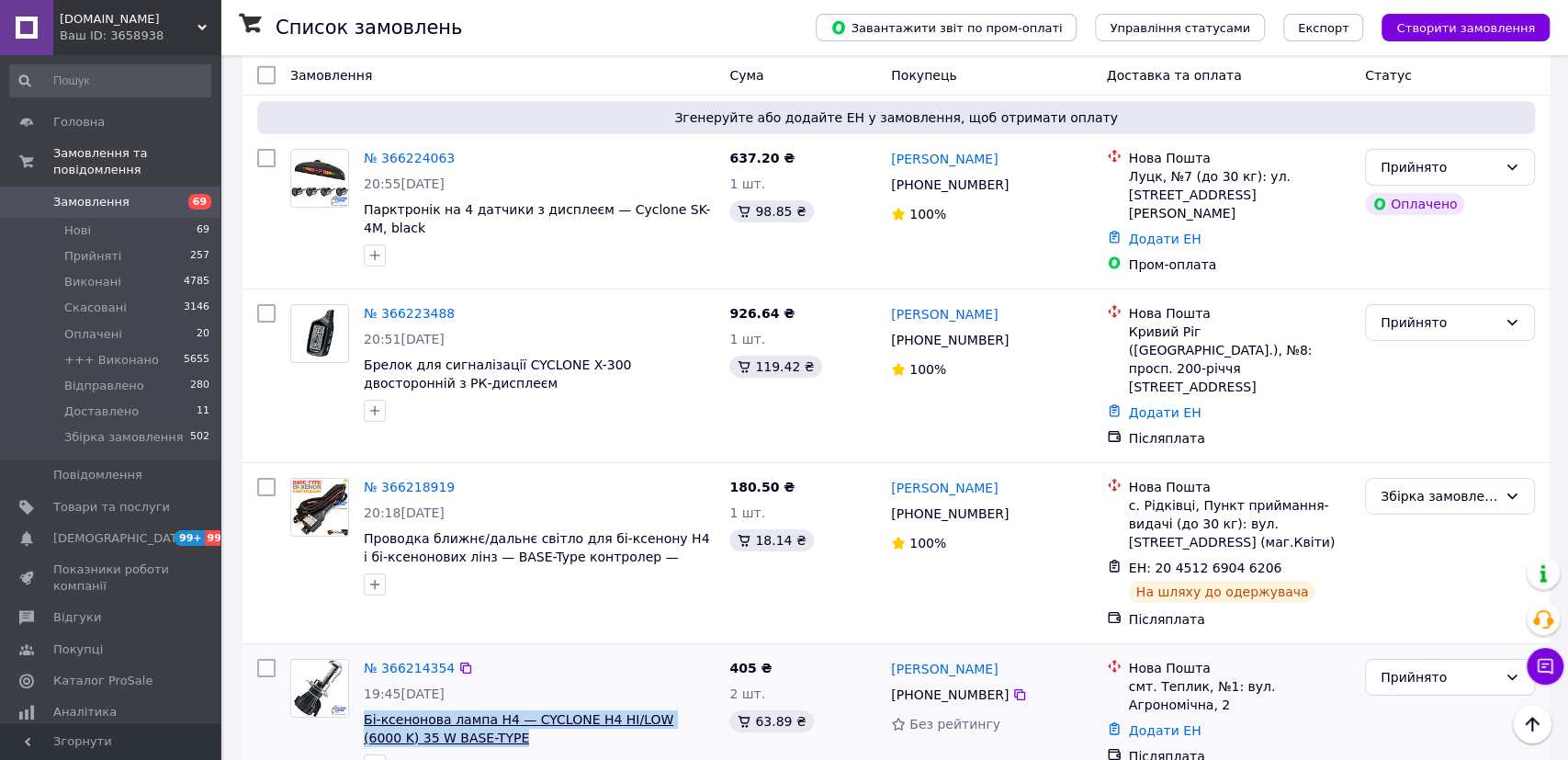
drag, startPoint x: 460, startPoint y: 482, endPoint x: 367, endPoint y: 465, distance: 94.5
click at [367, 710] on span "Бі-ксенонова лампа H4 — CYCLONE H4 HI/LOW (6000 K) 35 W BASE-TYPE" at bounding box center [539, 728] width 351 height 37
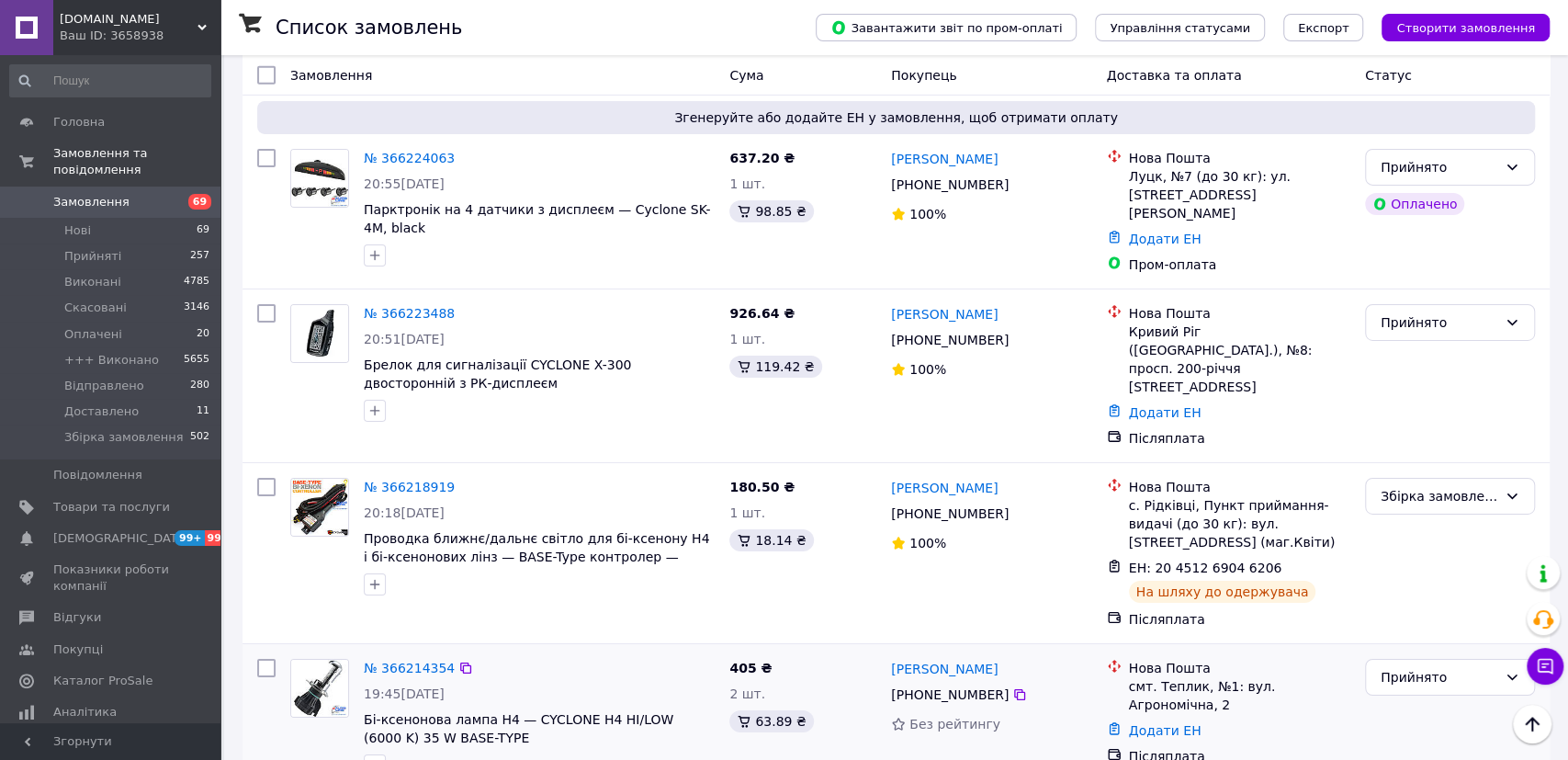
click at [488, 710] on span "Бі-ксенонова лампа H4 — CYCLONE H4 HI/LOW (6000 K) 35 W BASE-TYPE" at bounding box center [539, 728] width 351 height 37
click at [590, 657] on div "№ 366214354" at bounding box center [539, 668] width 354 height 23
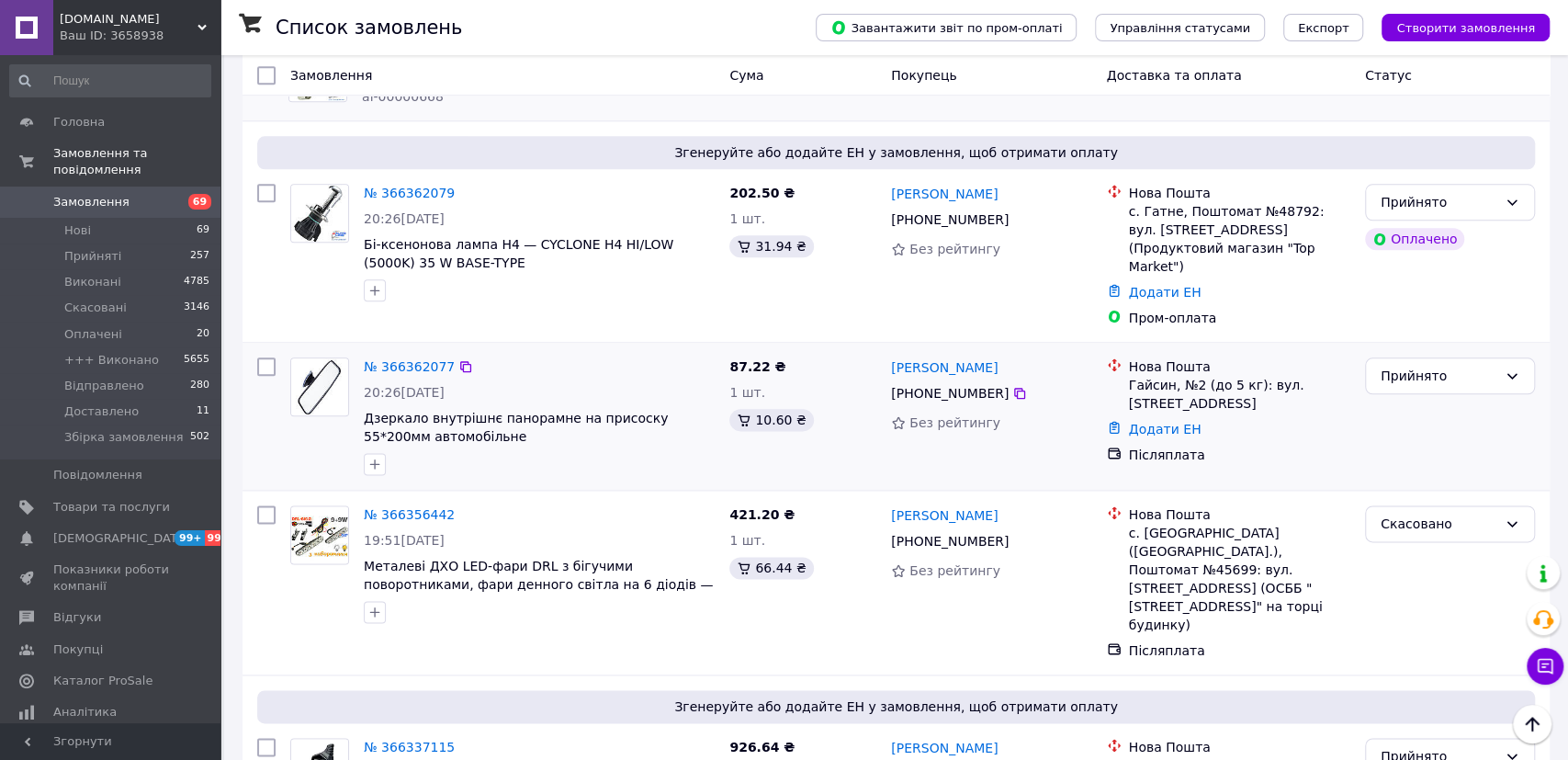
scroll to position [1147, 0]
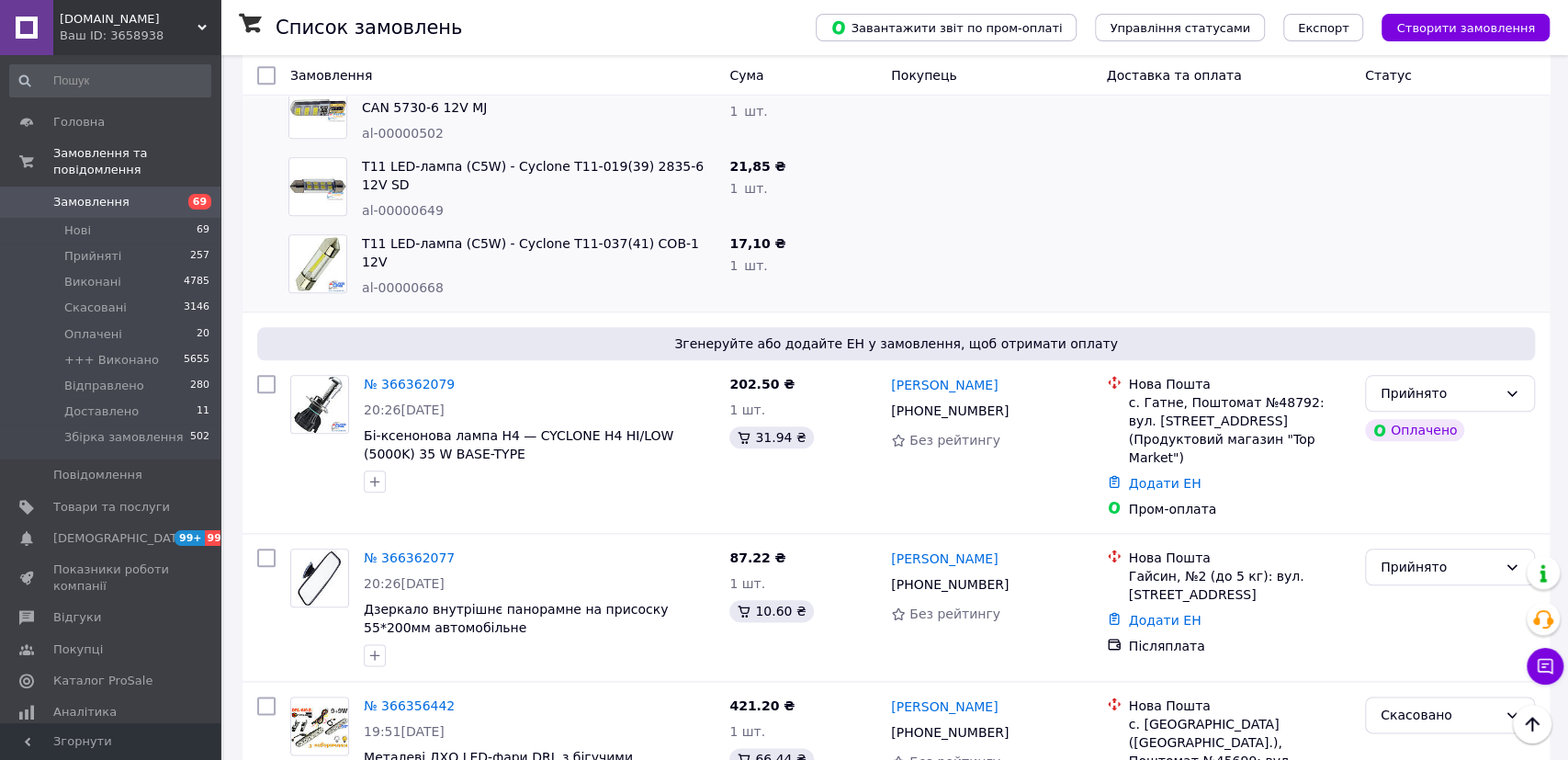
click at [1029, 192] on div at bounding box center [991, 189] width 216 height 77
click at [933, 227] on div at bounding box center [991, 266] width 216 height 77
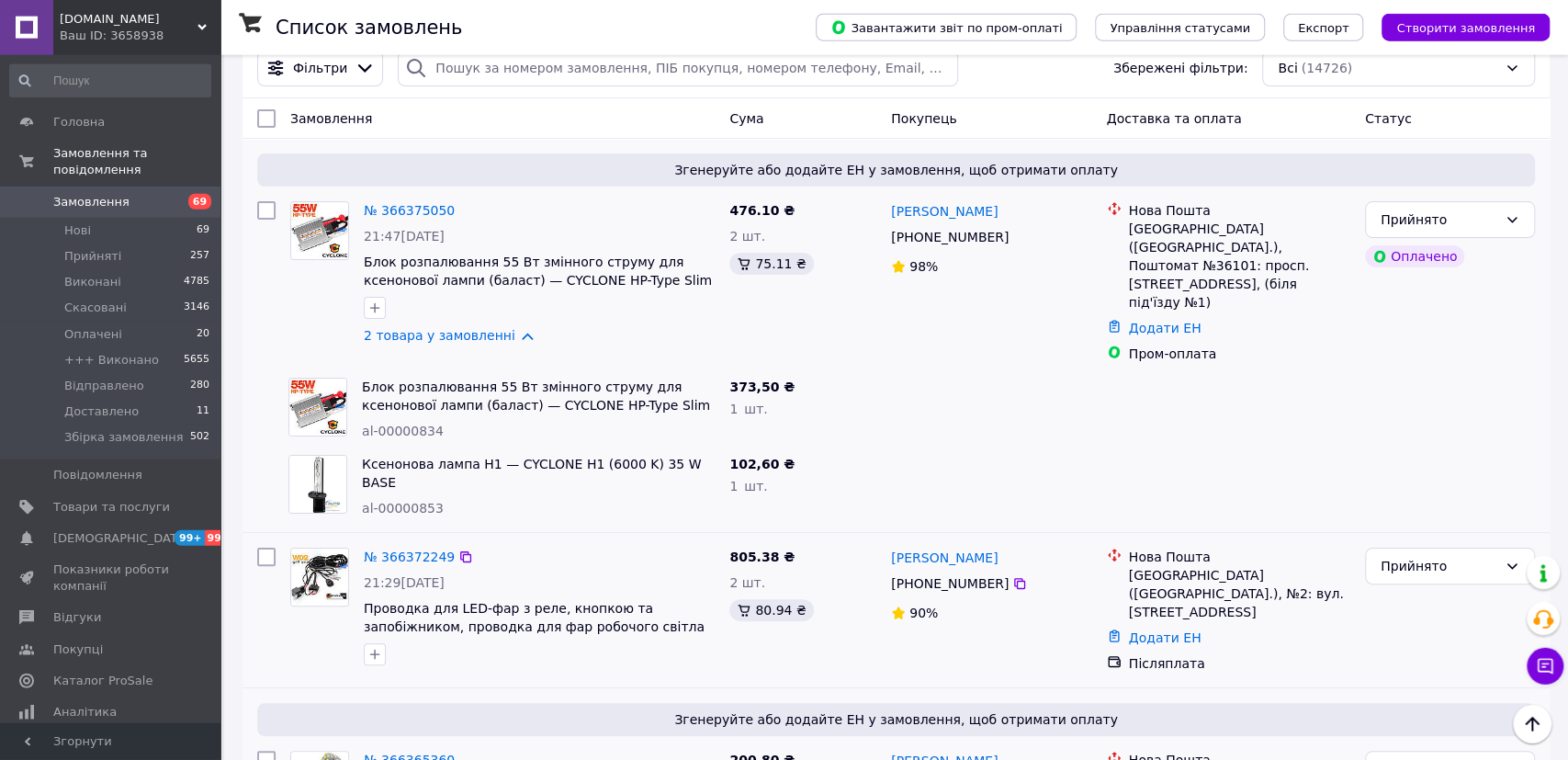
scroll to position [0, 0]
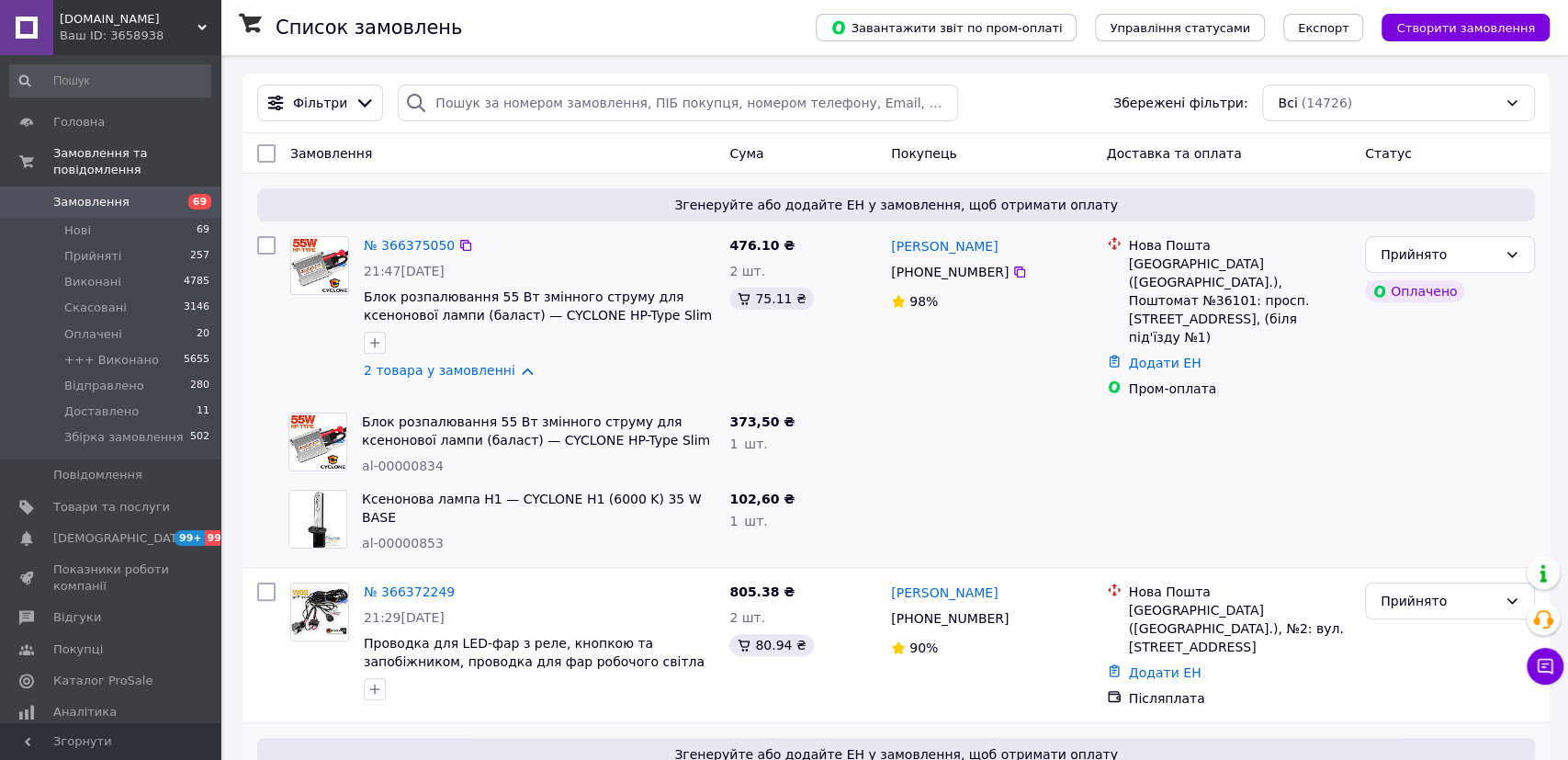
click at [835, 248] on div "476.10 ₴" at bounding box center [803, 246] width 147 height 19
drag, startPoint x: 804, startPoint y: 243, endPoint x: 729, endPoint y: 245, distance: 75.0
click at [729, 245] on div "476.10 ₴ 2 шт. 75.11 ₴" at bounding box center [803, 317] width 161 height 176
click at [826, 247] on div "476.10 ₴" at bounding box center [803, 246] width 147 height 19
drag, startPoint x: 782, startPoint y: 241, endPoint x: 731, endPoint y: 246, distance: 51.2
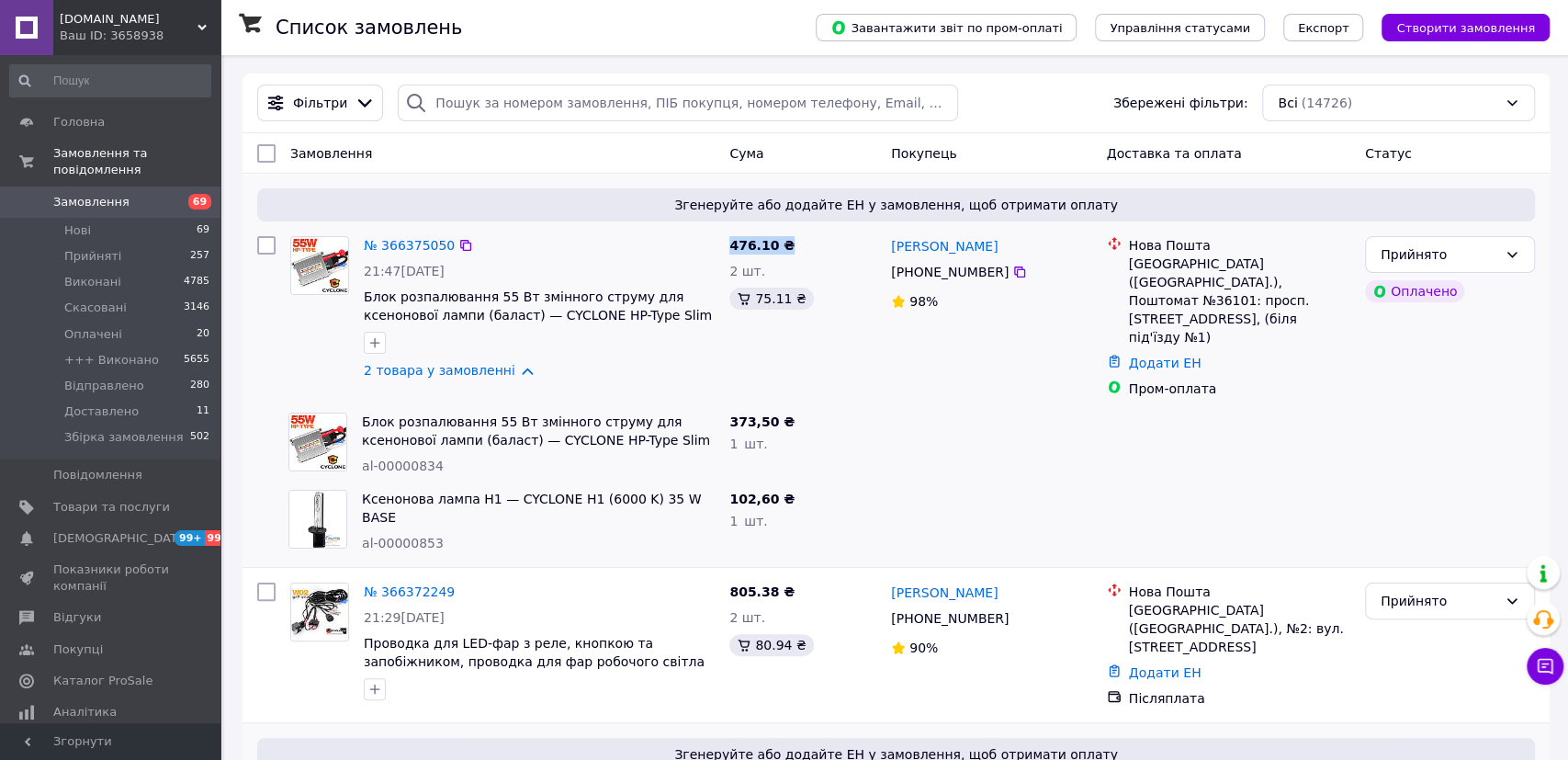
click at [731, 246] on div "476.10 ₴" at bounding box center [803, 246] width 147 height 19
click at [833, 244] on div "476.10 ₴" at bounding box center [803, 246] width 147 height 19
click at [847, 271] on div "2 шт." at bounding box center [803, 271] width 147 height 19
click at [844, 252] on div "476.10 ₴" at bounding box center [803, 246] width 147 height 19
click at [847, 285] on div "476.10 ₴ 2 шт. 75.11 ₴" at bounding box center [803, 317] width 161 height 176
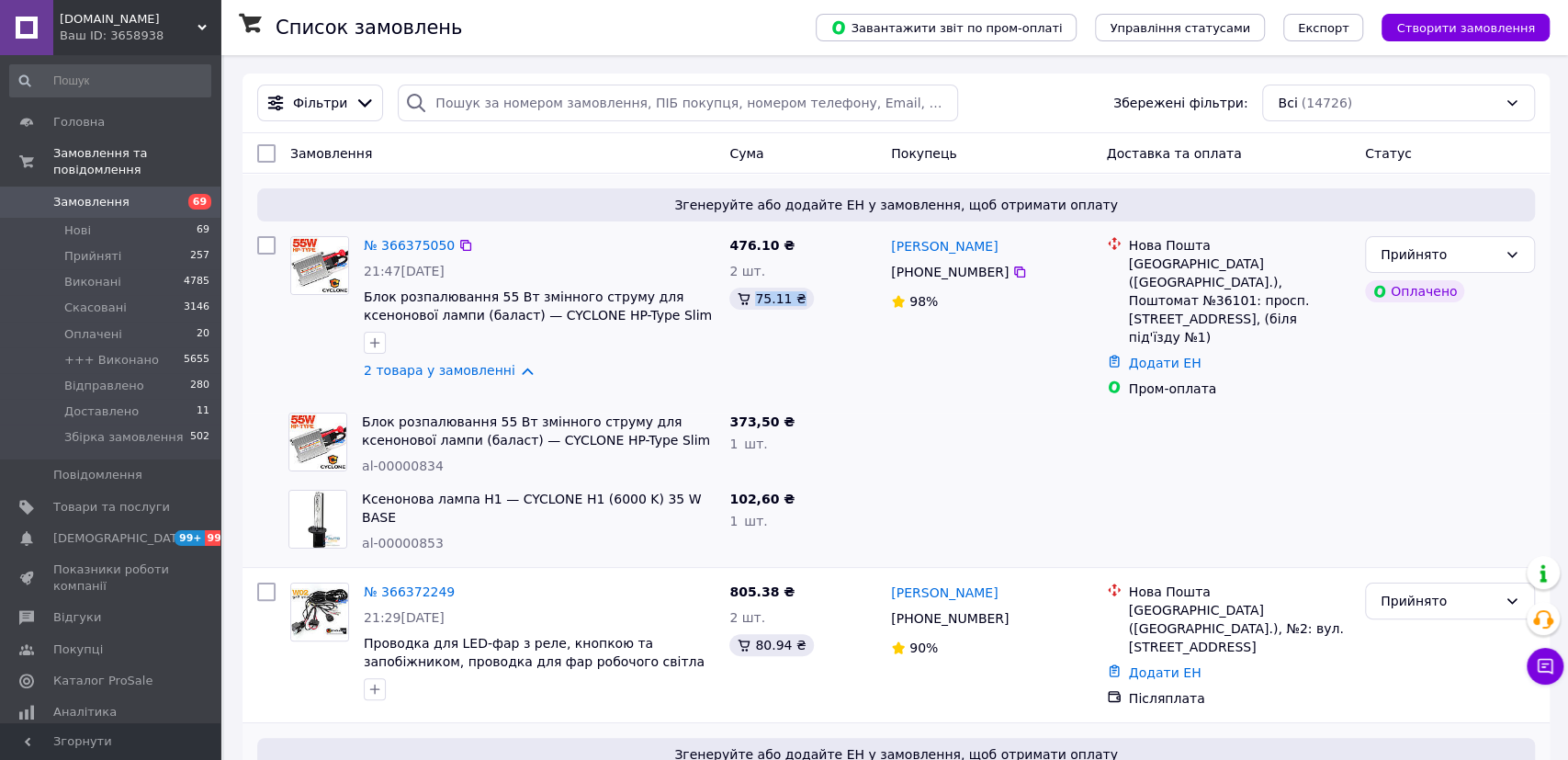
click at [853, 297] on div "75.11 ₴" at bounding box center [803, 299] width 147 height 23
click at [850, 375] on div "476.10 ₴ 2 шт. 75.11 ₴" at bounding box center [803, 317] width 161 height 176
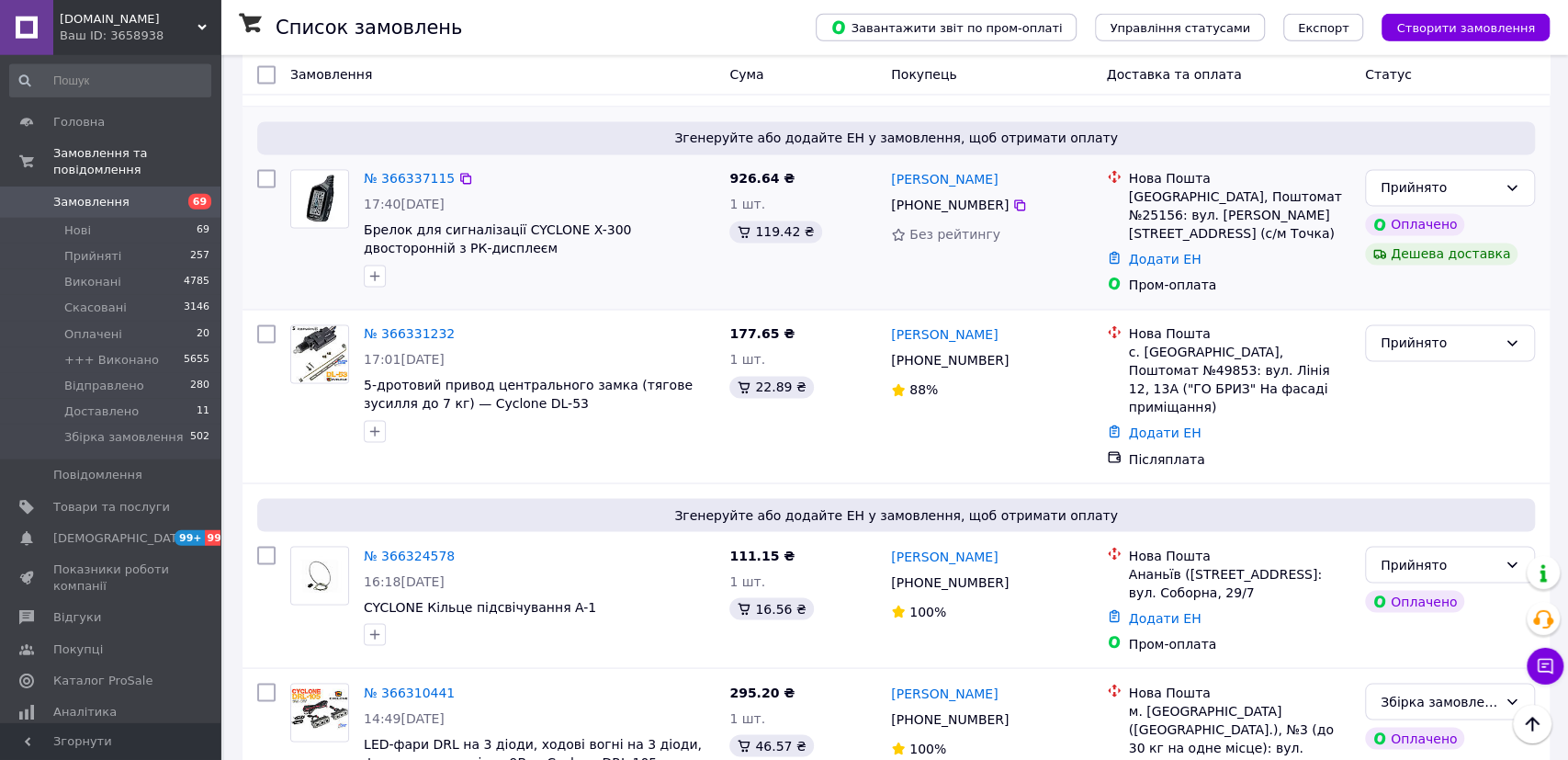
scroll to position [1911, 0]
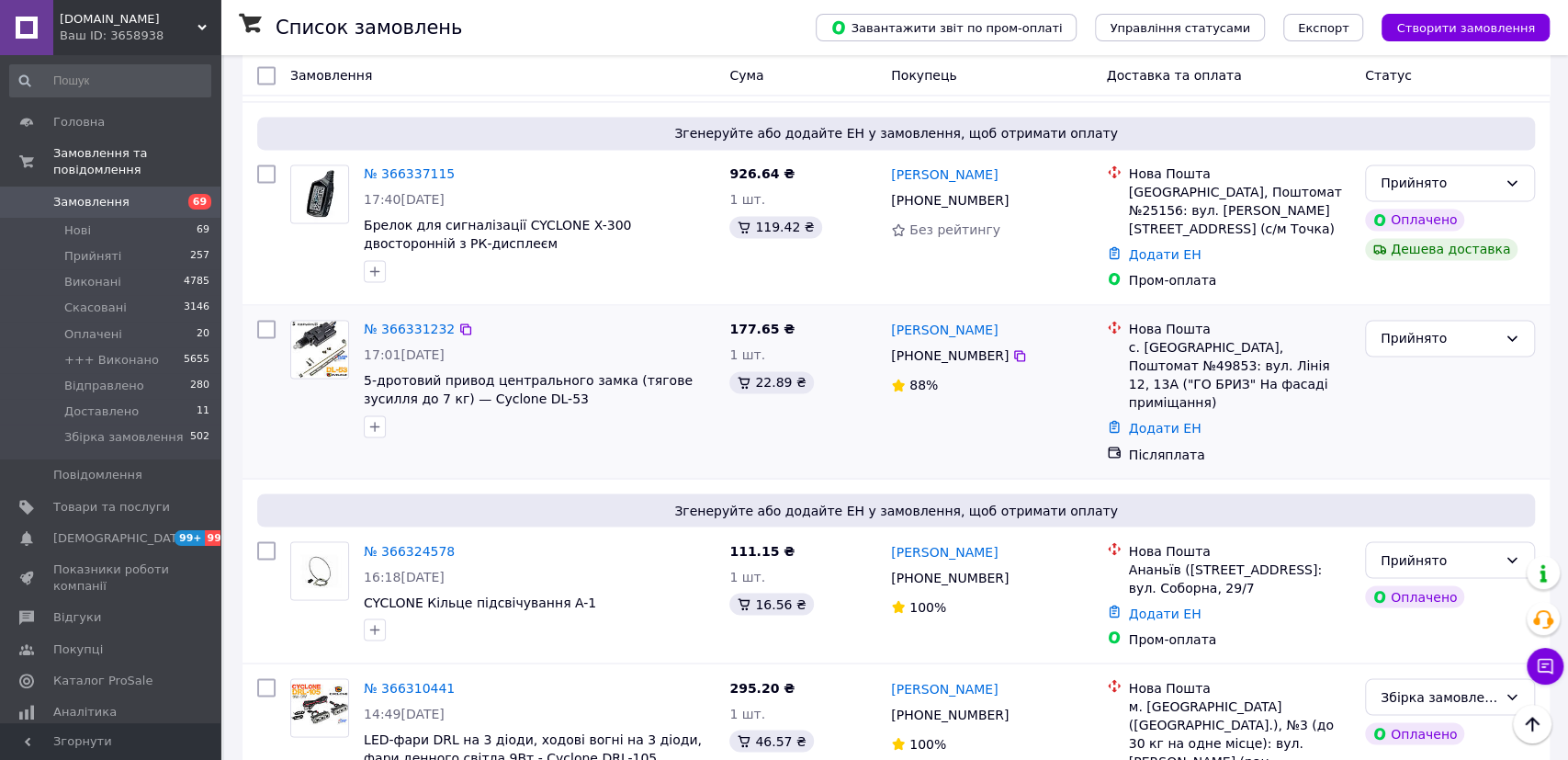
click at [824, 320] on div "177.65 ₴" at bounding box center [803, 329] width 147 height 19
click at [855, 320] on div "177.65 ₴" at bounding box center [803, 329] width 147 height 19
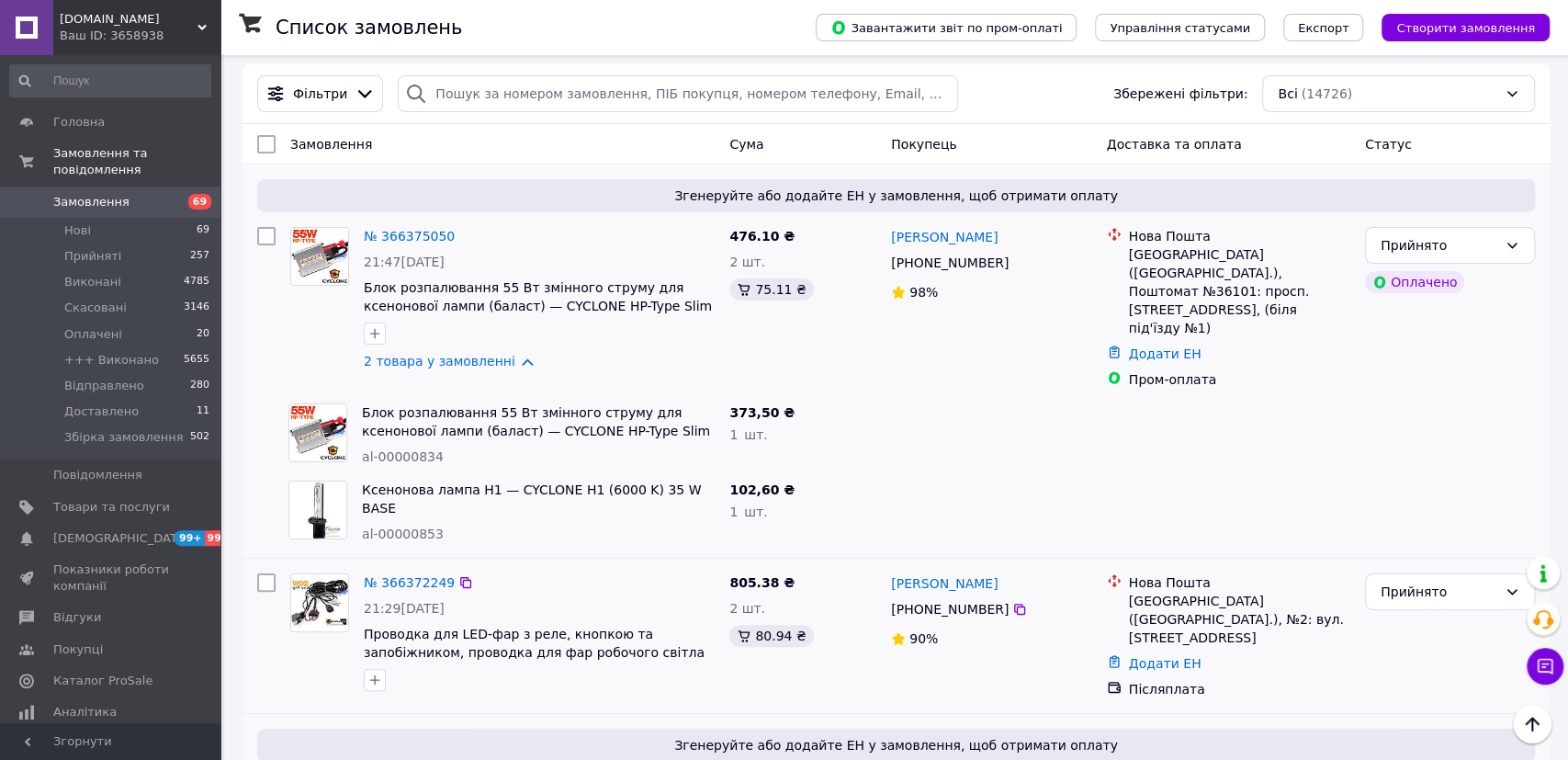
scroll to position [0, 0]
